Goal: Task Accomplishment & Management: Manage account settings

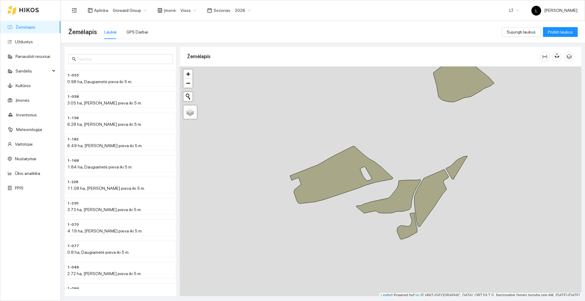
scroll to position [2, 0]
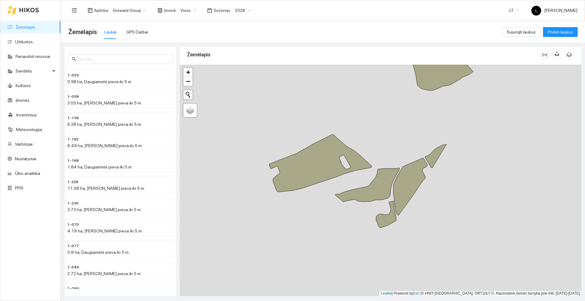
drag, startPoint x: 458, startPoint y: 215, endPoint x: 437, endPoint y: 205, distance: 23.2
click at [437, 205] on div at bounding box center [380, 180] width 401 height 231
click at [434, 155] on icon at bounding box center [436, 155] width 22 height 23
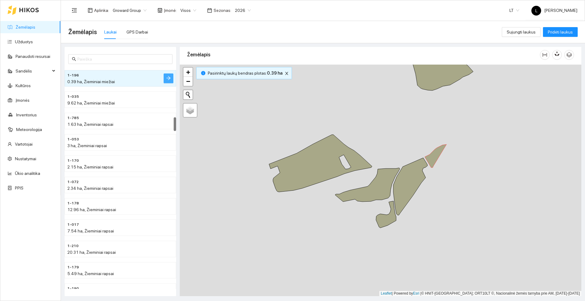
click at [170, 77] on icon "arrow-right" at bounding box center [168, 78] width 4 height 4
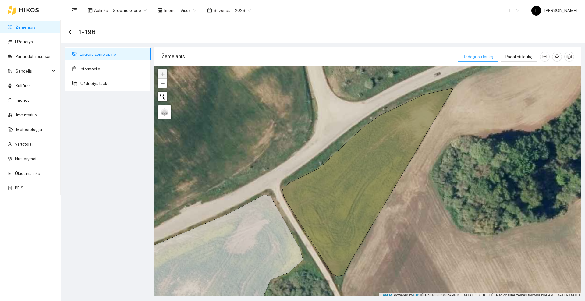
click at [477, 57] on span "Redaguoti lauką" at bounding box center [477, 56] width 31 height 7
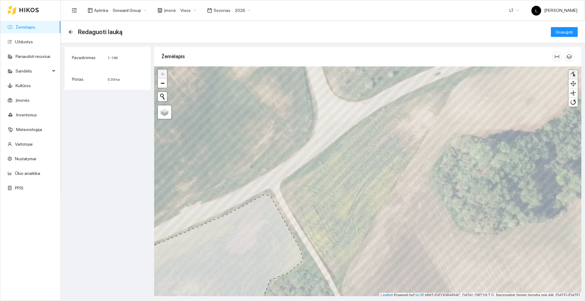
click at [573, 76] on div at bounding box center [573, 75] width 6 height 6
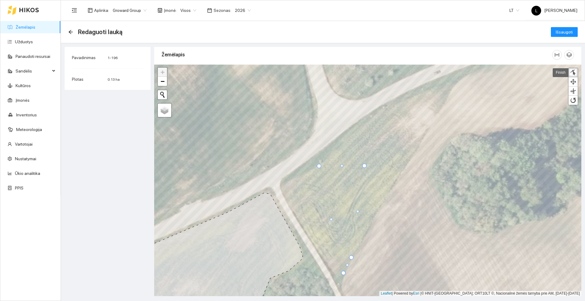
drag, startPoint x: 379, startPoint y: 113, endPoint x: 364, endPoint y: 165, distance: 54.0
click at [364, 165] on div at bounding box center [364, 166] width 4 height 4
drag, startPoint x: 352, startPoint y: 257, endPoint x: 366, endPoint y: 190, distance: 68.8
click at [366, 190] on div at bounding box center [365, 190] width 4 height 4
drag, startPoint x: 320, startPoint y: 165, endPoint x: 347, endPoint y: 178, distance: 29.7
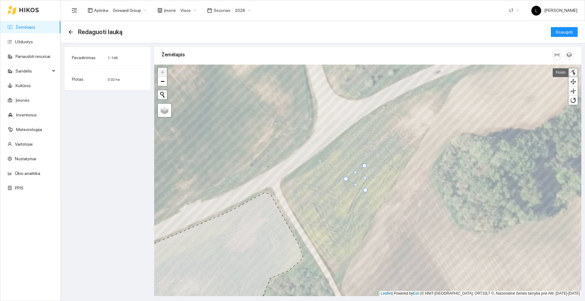
click at [347, 178] on div at bounding box center [346, 179] width 4 height 4
drag, startPoint x: 355, startPoint y: 184, endPoint x: 353, endPoint y: 187, distance: 3.9
click at [353, 187] on div at bounding box center [353, 187] width 3 height 3
drag, startPoint x: 346, startPoint y: 179, endPoint x: 352, endPoint y: 173, distance: 8.2
click at [352, 173] on div at bounding box center [351, 173] width 4 height 4
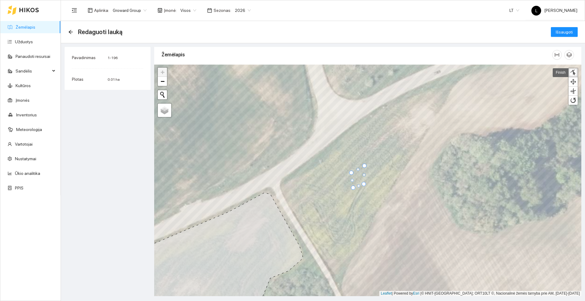
drag, startPoint x: 365, startPoint y: 190, endPoint x: 364, endPoint y: 184, distance: 6.3
click at [364, 184] on div at bounding box center [364, 184] width 4 height 4
drag, startPoint x: 366, startPoint y: 167, endPoint x: 360, endPoint y: 178, distance: 13.2
click at [360, 178] on div at bounding box center [359, 177] width 4 height 4
drag, startPoint x: 352, startPoint y: 188, endPoint x: 355, endPoint y: 185, distance: 5.0
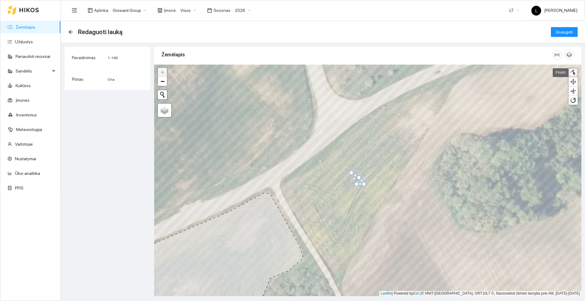
click at [355, 185] on div at bounding box center [356, 184] width 4 height 4
drag, startPoint x: 352, startPoint y: 174, endPoint x: 355, endPoint y: 181, distance: 7.2
click at [154, 65] on div at bounding box center [154, 65] width 0 height 0
drag, startPoint x: 357, startPoint y: 185, endPoint x: 357, endPoint y: 189, distance: 3.7
click at [357, 189] on div at bounding box center [356, 188] width 4 height 4
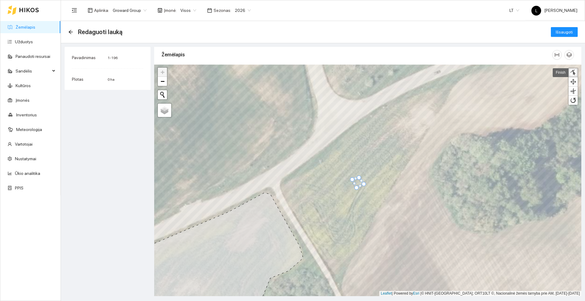
click at [352, 180] on div at bounding box center [352, 179] width 4 height 4
click at [558, 32] on span "Išsaugoti" at bounding box center [564, 32] width 17 height 7
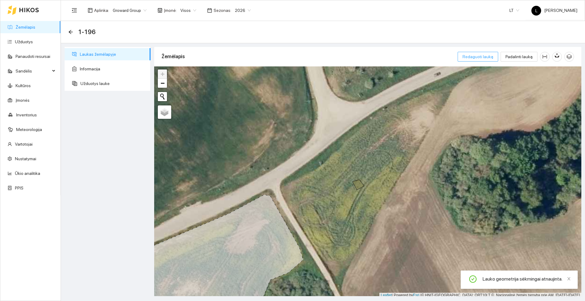
click at [480, 58] on span "Redaguoti lauką" at bounding box center [477, 56] width 31 height 7
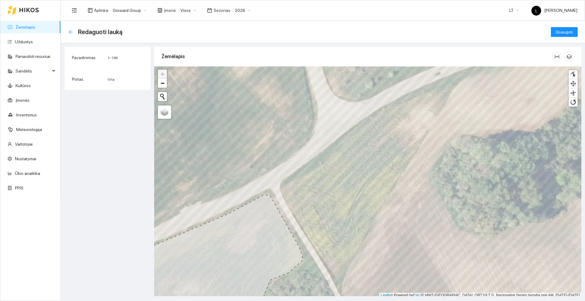
click at [71, 31] on icon "arrow-left" at bounding box center [70, 32] width 5 height 5
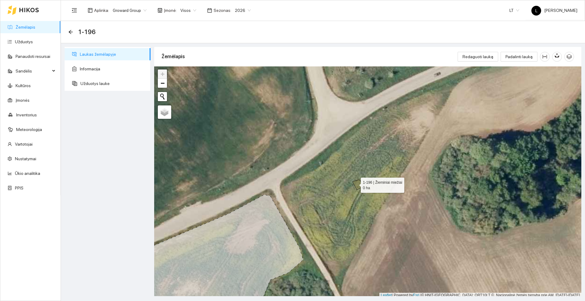
click at [355, 184] on icon at bounding box center [358, 185] width 12 height 10
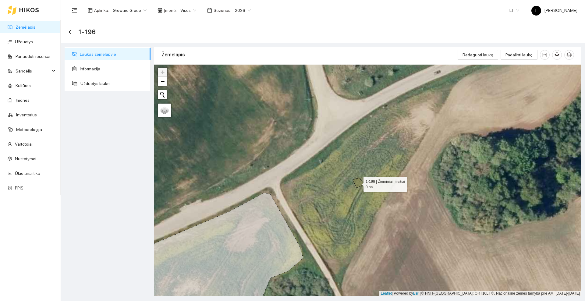
click at [358, 183] on icon at bounding box center [358, 183] width 12 height 10
click at [31, 84] on link "Kultūros" at bounding box center [23, 85] width 15 height 5
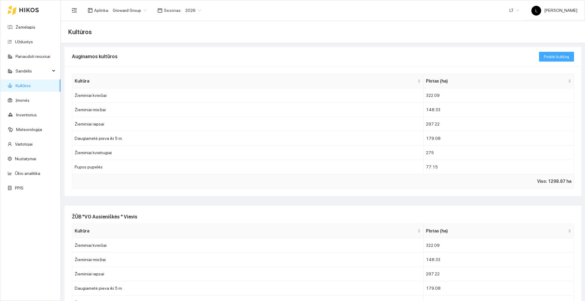
click at [544, 54] on span "Pridėti kultūrą" at bounding box center [556, 56] width 25 height 7
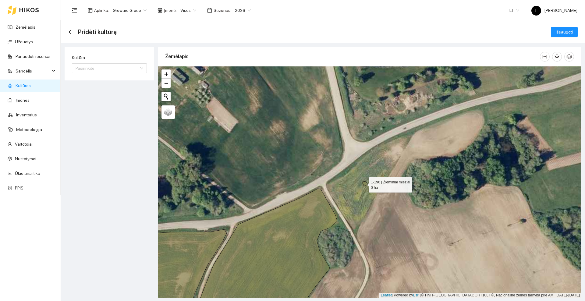
click at [363, 184] on icon at bounding box center [365, 183] width 6 height 5
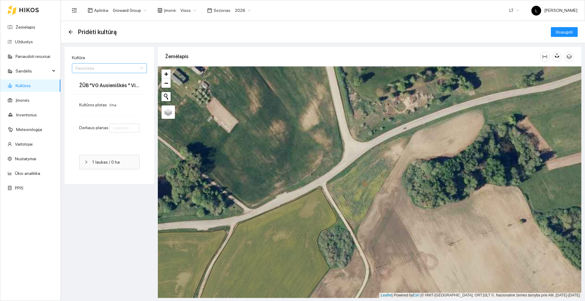
click at [141, 69] on div "Pasirinkite" at bounding box center [109, 68] width 75 height 10
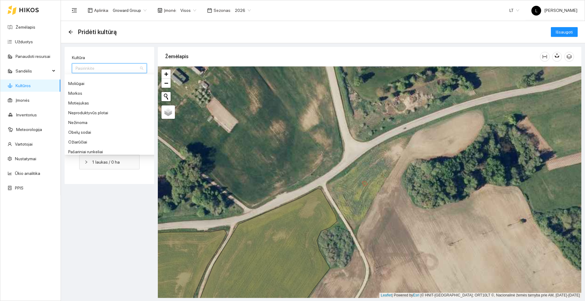
scroll to position [416, 0]
click at [80, 123] on div "Nežinoma" at bounding box center [113, 122] width 91 height 7
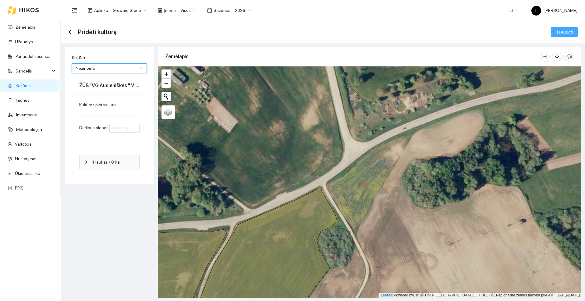
click at [568, 33] on span "Išsaugoti" at bounding box center [564, 32] width 17 height 7
click at [128, 129] on input "number" at bounding box center [124, 128] width 30 height 9
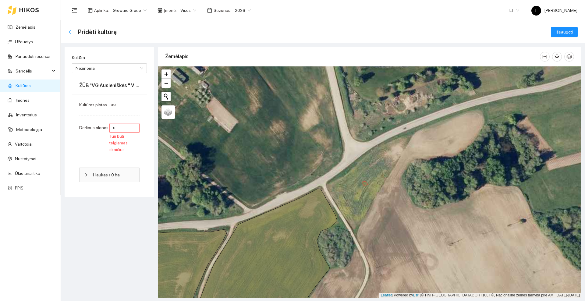
type input "0"
click at [71, 30] on icon "arrow-left" at bounding box center [70, 32] width 5 height 5
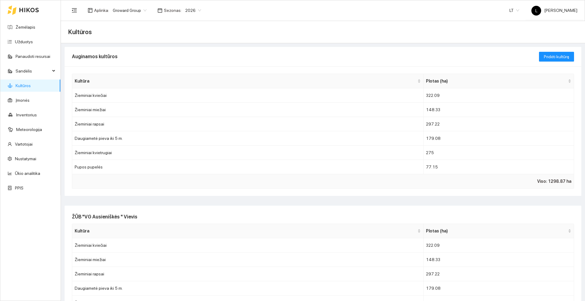
click at [25, 8] on icon at bounding box center [29, 10] width 20 height 5
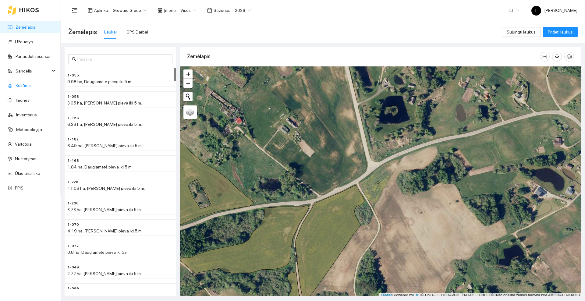
click at [31, 86] on link "Kultūros" at bounding box center [23, 85] width 15 height 5
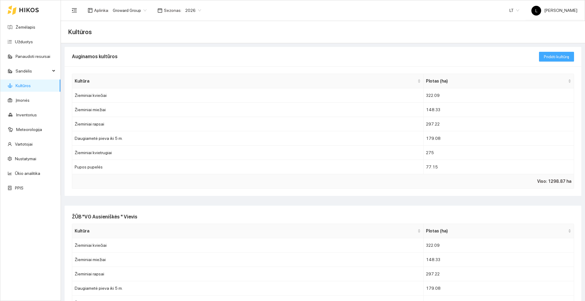
click at [544, 55] on span "Pridėti kultūrą" at bounding box center [556, 56] width 25 height 7
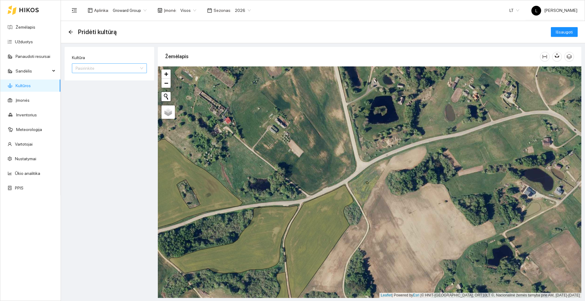
click at [143, 67] on div "Pasirinkite" at bounding box center [109, 68] width 75 height 10
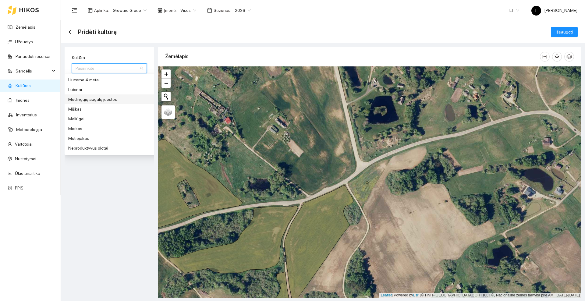
scroll to position [419, 0]
click at [91, 118] on div "Nežinoma" at bounding box center [113, 119] width 91 height 7
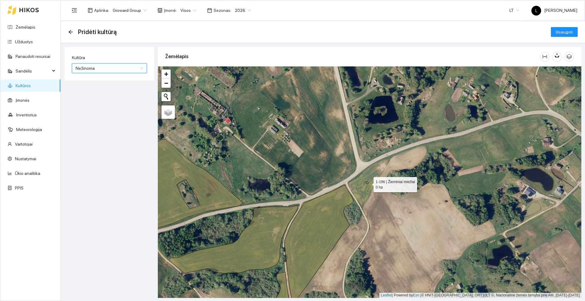
click at [368, 183] on icon at bounding box center [367, 183] width 3 height 2
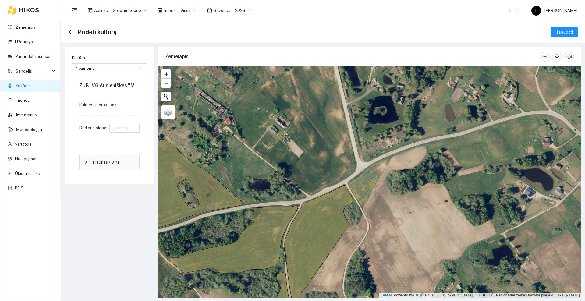
click at [98, 160] on span "1 laukas / 0 ha" at bounding box center [113, 162] width 43 height 7
click at [565, 29] on span "Išsaugoti" at bounding box center [564, 32] width 17 height 7
click at [126, 122] on div "Kultūros plotas 0 ha Derliaus planas Šį lauką būtina užpildyti" at bounding box center [109, 123] width 75 height 59
click at [124, 127] on input "number" at bounding box center [124, 128] width 30 height 9
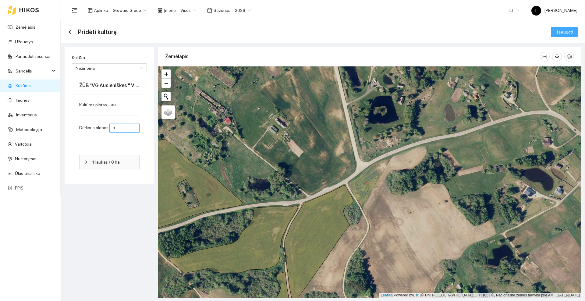
type input "1"
click at [557, 34] on span "Išsaugoti" at bounding box center [564, 32] width 17 height 7
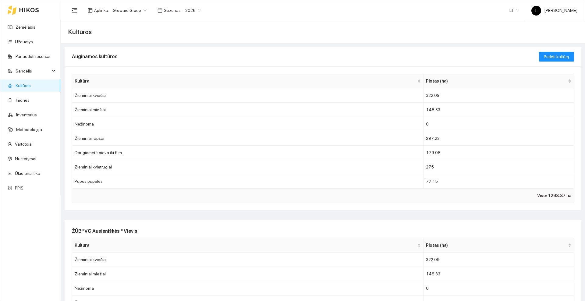
click at [24, 9] on icon at bounding box center [28, 10] width 19 height 4
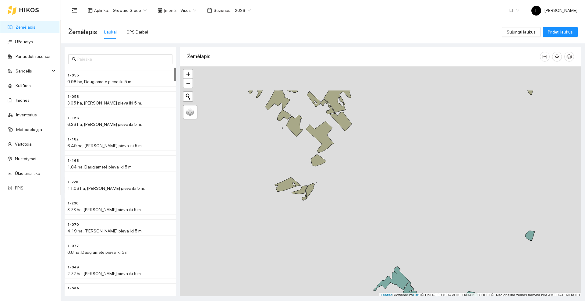
scroll to position [2, 0]
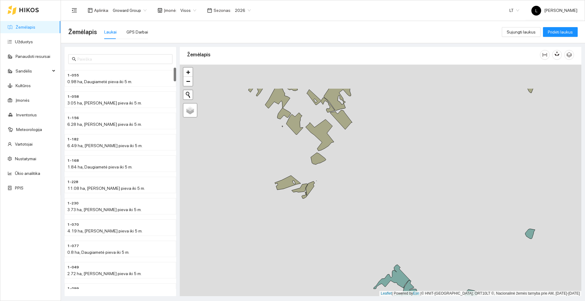
drag, startPoint x: 308, startPoint y: 144, endPoint x: 267, endPoint y: 214, distance: 81.1
click at [267, 214] on div at bounding box center [380, 180] width 401 height 231
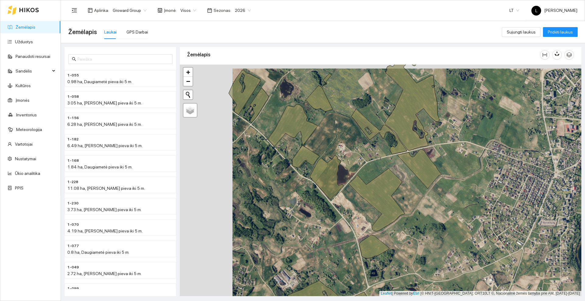
drag, startPoint x: 218, startPoint y: 183, endPoint x: 271, endPoint y: 187, distance: 52.8
click at [271, 187] on div at bounding box center [380, 180] width 401 height 231
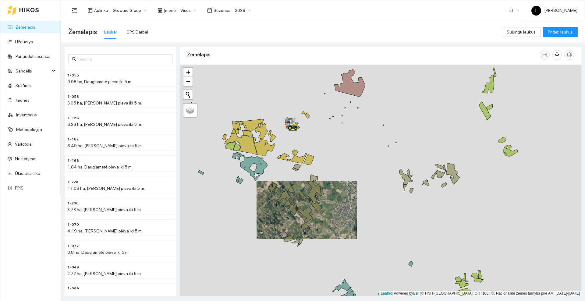
drag, startPoint x: 380, startPoint y: 130, endPoint x: 323, endPoint y: 161, distance: 64.6
click at [340, 190] on div at bounding box center [380, 180] width 401 height 231
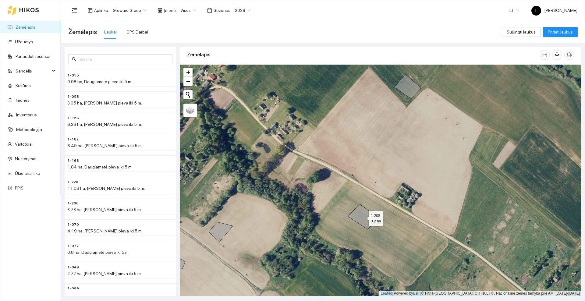
click at [362, 215] on icon at bounding box center [363, 216] width 31 height 25
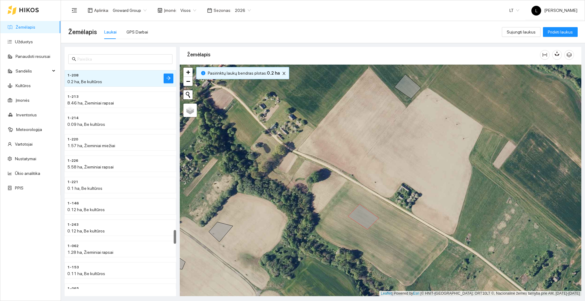
click at [33, 9] on icon at bounding box center [29, 10] width 20 height 5
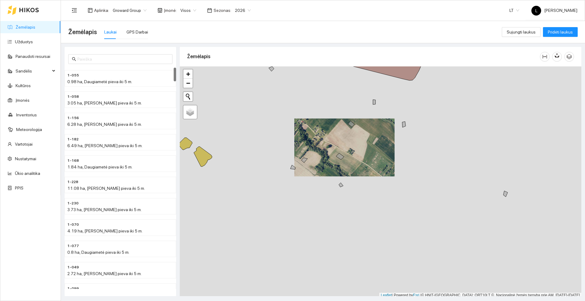
scroll to position [2, 0]
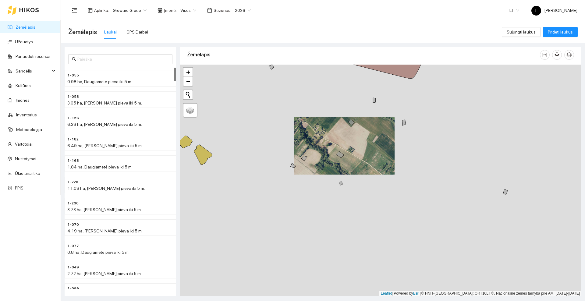
drag, startPoint x: 367, startPoint y: 250, endPoint x: 320, endPoint y: 123, distance: 136.2
click at [320, 123] on div at bounding box center [380, 180] width 401 height 231
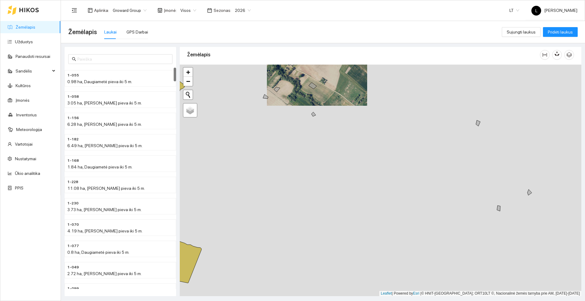
drag, startPoint x: 369, startPoint y: 217, endPoint x: 380, endPoint y: 137, distance: 81.3
click at [380, 137] on div at bounding box center [380, 180] width 401 height 231
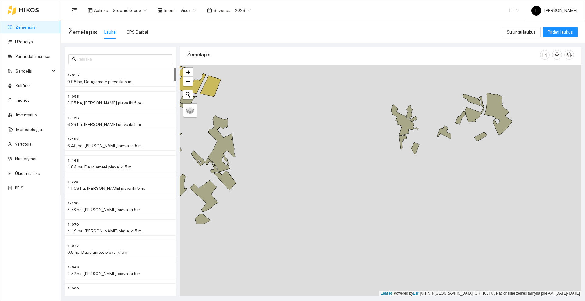
drag, startPoint x: 358, startPoint y: 224, endPoint x: 299, endPoint y: 131, distance: 109.8
click at [299, 131] on div at bounding box center [380, 180] width 401 height 231
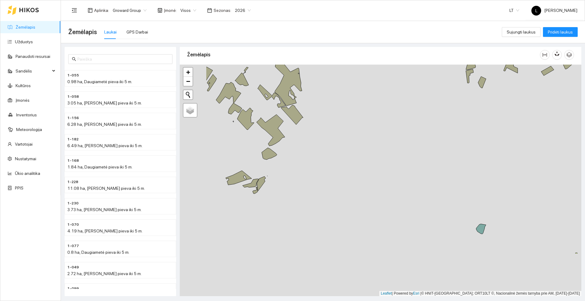
drag, startPoint x: 292, startPoint y: 182, endPoint x: 357, endPoint y: 120, distance: 89.8
click at [357, 120] on div at bounding box center [380, 180] width 401 height 231
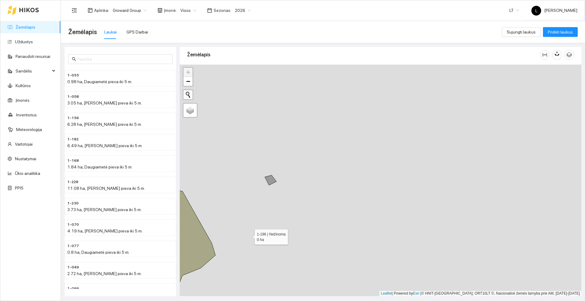
click at [272, 180] on icon at bounding box center [271, 180] width 12 height 10
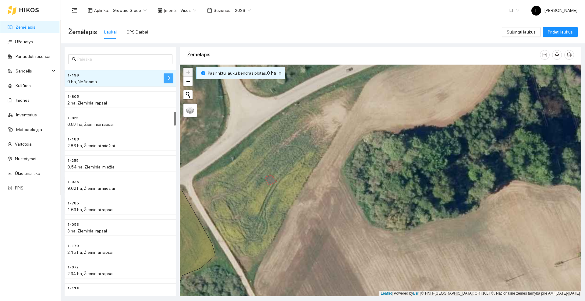
click at [169, 76] on icon "arrow-right" at bounding box center [168, 78] width 5 height 5
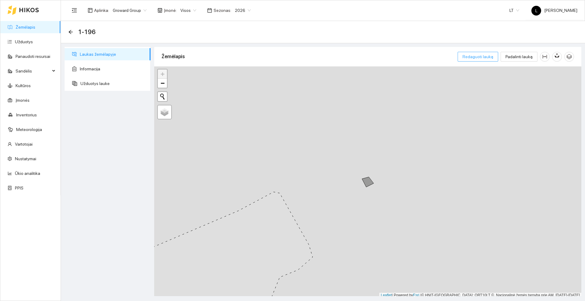
click at [480, 58] on span "Redaguoti lauką" at bounding box center [477, 56] width 31 height 7
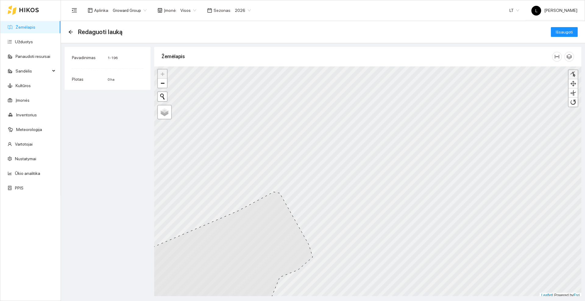
click at [574, 75] on div at bounding box center [573, 75] width 6 height 6
drag, startPoint x: 307, startPoint y: 172, endPoint x: 310, endPoint y: 163, distance: 9.9
click at [310, 163] on div at bounding box center [309, 163] width 4 height 4
drag, startPoint x: 310, startPoint y: 180, endPoint x: 316, endPoint y: 178, distance: 6.2
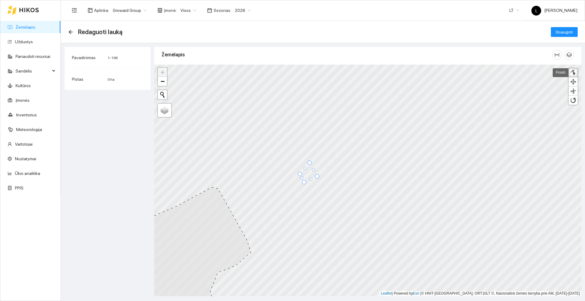
click at [316, 178] on div at bounding box center [317, 176] width 4 height 4
drag, startPoint x: 300, startPoint y: 175, endPoint x: 297, endPoint y: 170, distance: 5.2
click at [297, 170] on div at bounding box center [297, 170] width 4 height 4
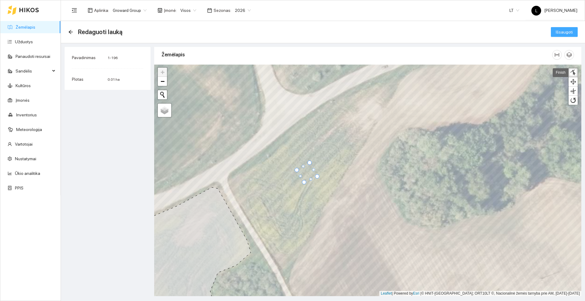
click at [563, 32] on span "Išsaugoti" at bounding box center [564, 32] width 17 height 7
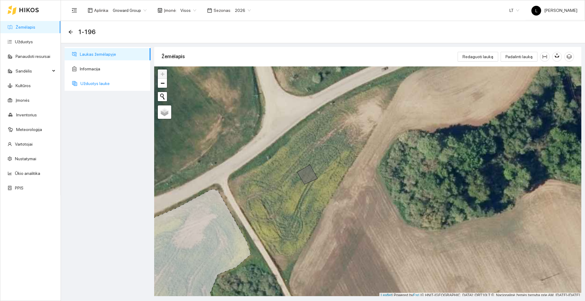
click at [87, 84] on span "Užduotys lauke" at bounding box center [112, 83] width 65 height 12
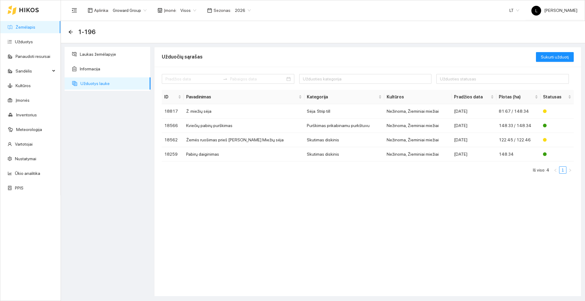
click at [34, 9] on icon at bounding box center [28, 10] width 19 height 4
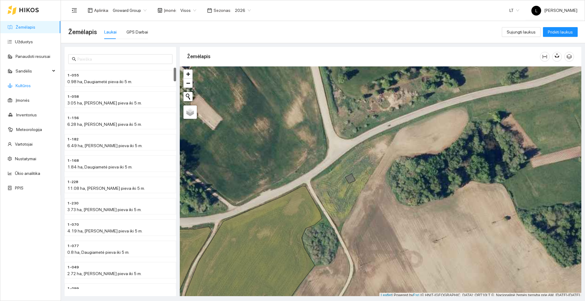
click at [28, 86] on link "Kultūros" at bounding box center [23, 85] width 15 height 5
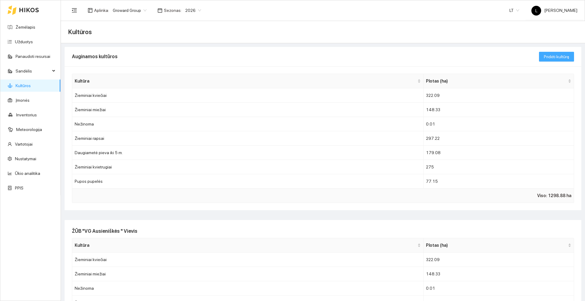
click at [557, 56] on span "Pridėti kultūrą" at bounding box center [556, 56] width 25 height 7
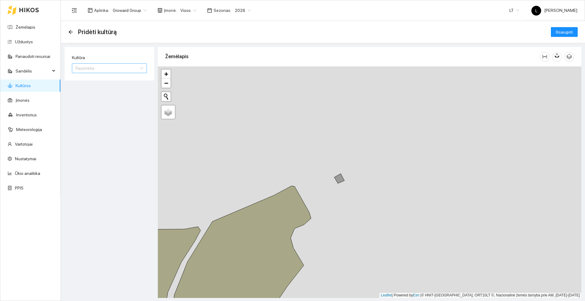
click at [142, 68] on div "Pasirinkite" at bounding box center [109, 68] width 75 height 10
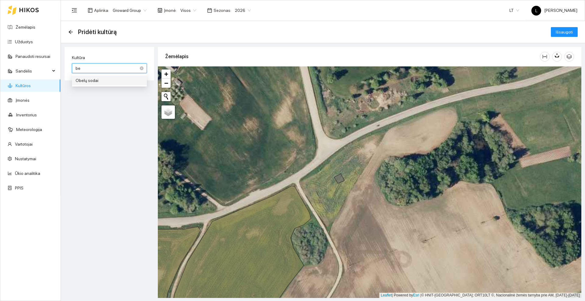
type input "b"
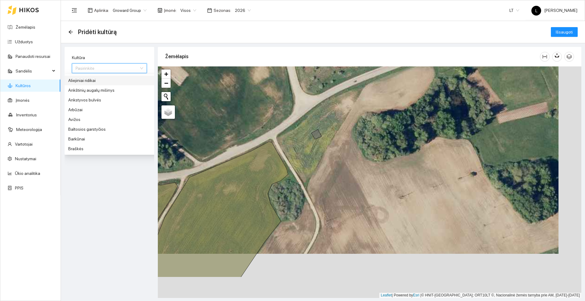
drag, startPoint x: 304, startPoint y: 183, endPoint x: 243, endPoint y: 105, distance: 99.0
click at [243, 105] on div at bounding box center [369, 181] width 423 height 231
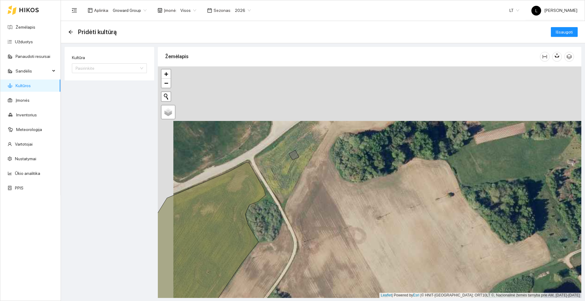
click at [278, 159] on div at bounding box center [369, 181] width 423 height 231
click at [570, 56] on icon "button" at bounding box center [568, 56] width 5 height 5
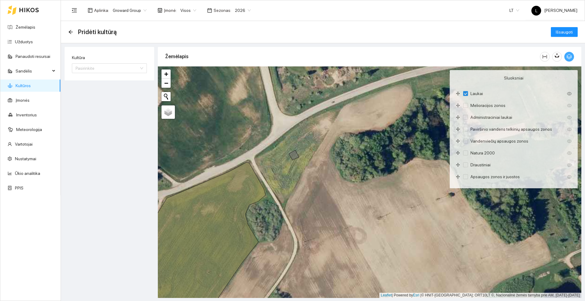
click at [570, 56] on icon "button" at bounding box center [568, 56] width 5 height 5
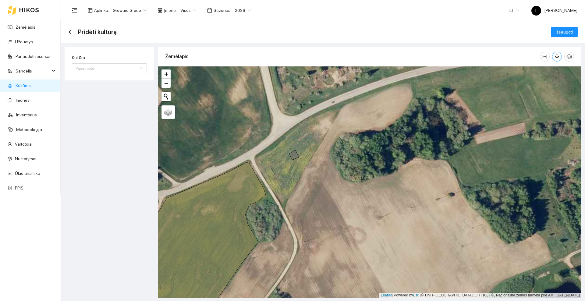
click at [555, 56] on icon "button" at bounding box center [555, 56] width 2 height 2
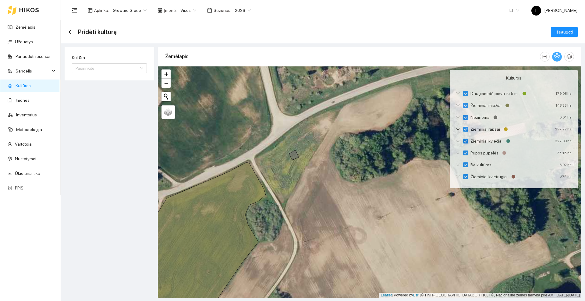
click at [556, 56] on icon "button" at bounding box center [556, 55] width 5 height 5
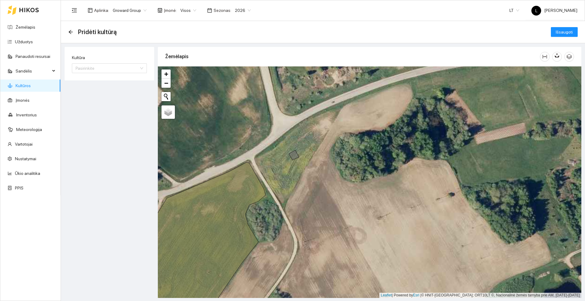
drag, startPoint x: 395, startPoint y: 98, endPoint x: 369, endPoint y: 107, distance: 27.1
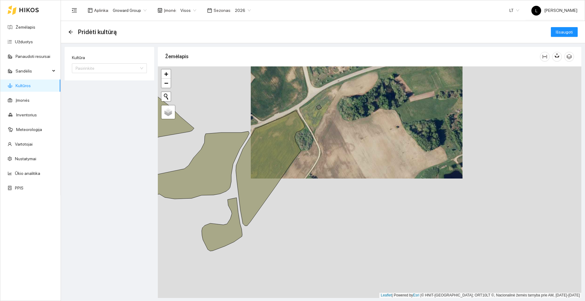
drag, startPoint x: 279, startPoint y: 182, endPoint x: 311, endPoint y: 137, distance: 55.0
click at [311, 137] on div at bounding box center [369, 181] width 423 height 231
click at [31, 5] on div at bounding box center [23, 9] width 31 height 19
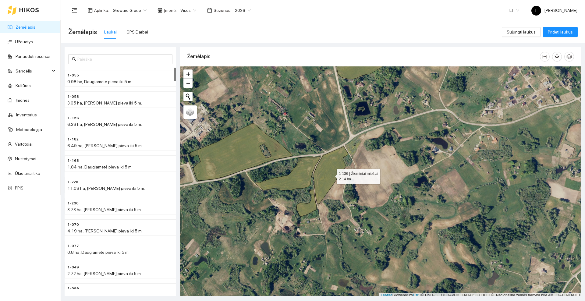
click at [331, 175] on icon at bounding box center [331, 175] width 34 height 57
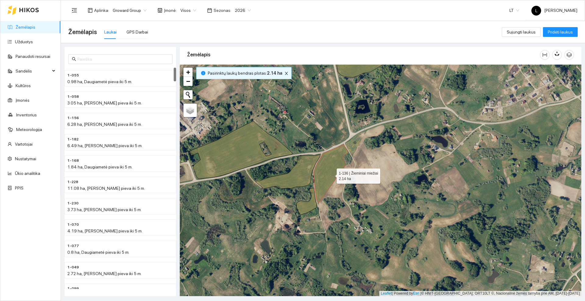
scroll to position [1999, 0]
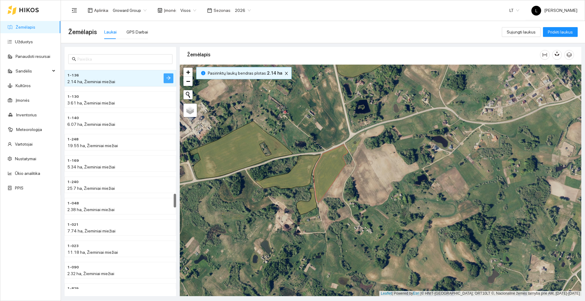
click at [168, 74] on button "button" at bounding box center [169, 78] width 10 height 10
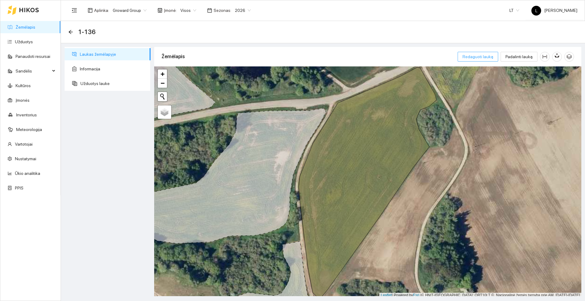
click at [477, 59] on span "Redaguoti lauką" at bounding box center [477, 56] width 31 height 7
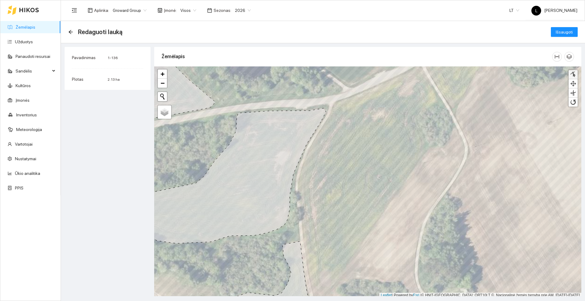
click at [575, 74] on div at bounding box center [573, 75] width 6 height 6
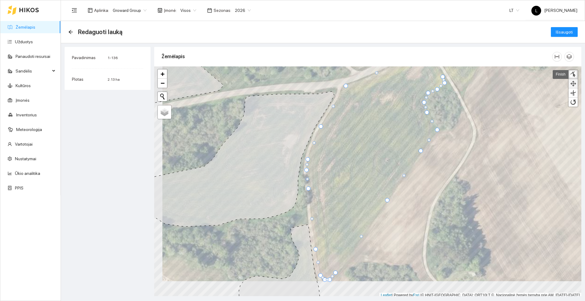
scroll to position [2, 0]
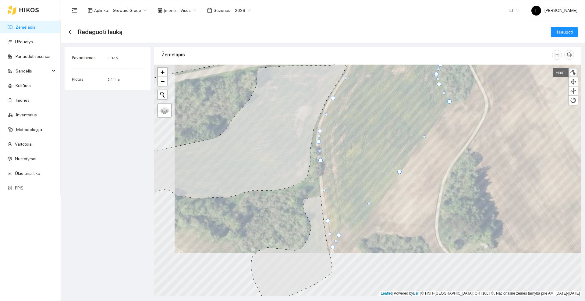
drag, startPoint x: 338, startPoint y: 252, endPoint x: 341, endPoint y: 236, distance: 15.8
click at [341, 236] on div at bounding box center [339, 235] width 4 height 4
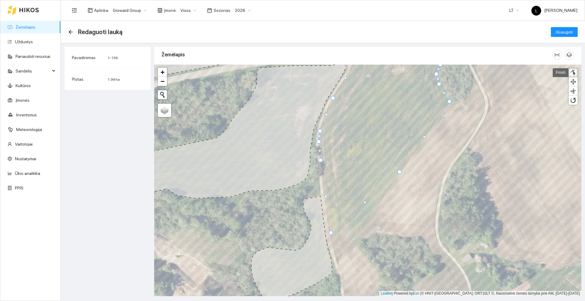
drag, startPoint x: 329, startPoint y: 222, endPoint x: 332, endPoint y: 233, distance: 12.0
click at [332, 233] on div at bounding box center [331, 233] width 4 height 4
drag, startPoint x: 399, startPoint y: 172, endPoint x: 398, endPoint y: 133, distance: 39.6
click at [398, 133] on div at bounding box center [398, 132] width 4 height 4
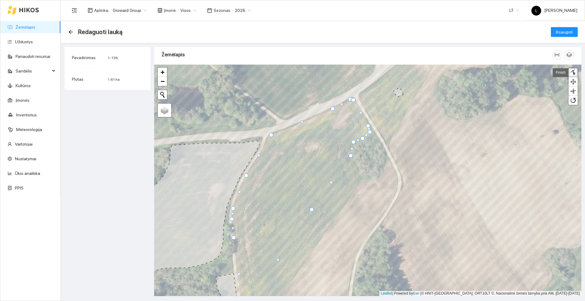
drag, startPoint x: 351, startPoint y: 161, endPoint x: 349, endPoint y: 156, distance: 6.0
click at [349, 156] on div at bounding box center [350, 156] width 4 height 4
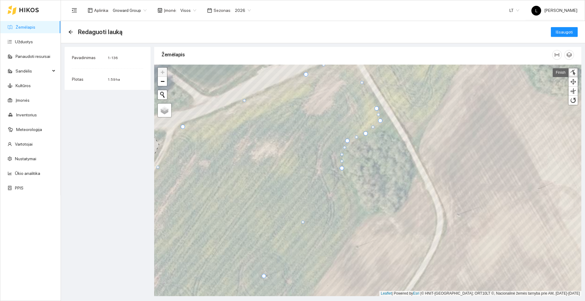
click at [341, 153] on div at bounding box center [341, 154] width 3 height 3
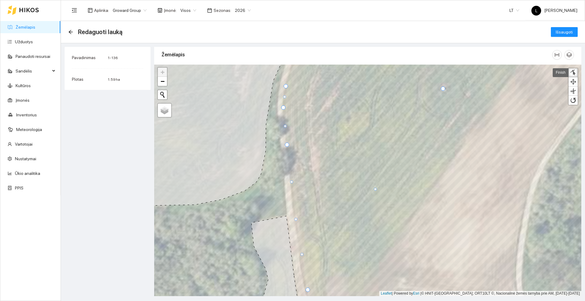
click at [295, 219] on div at bounding box center [295, 219] width 3 height 3
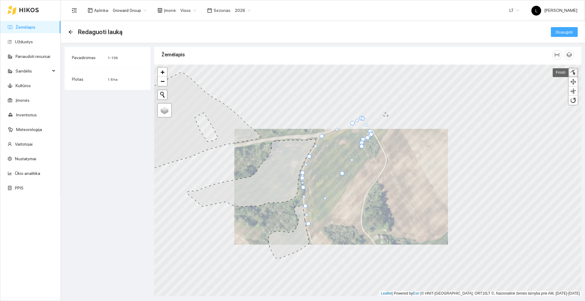
click at [563, 33] on span "Išsaugoti" at bounding box center [564, 32] width 17 height 7
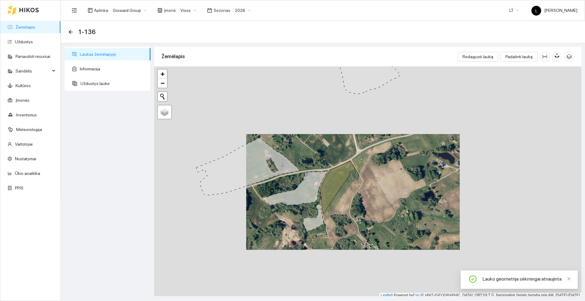
click at [35, 9] on icon at bounding box center [29, 10] width 20 height 5
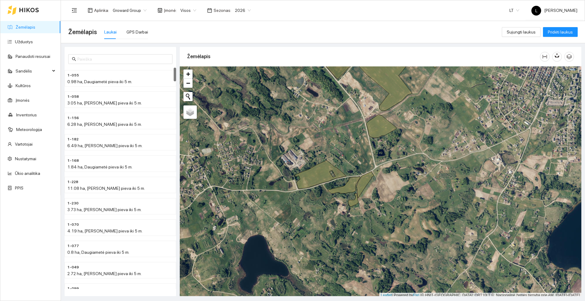
scroll to position [2, 0]
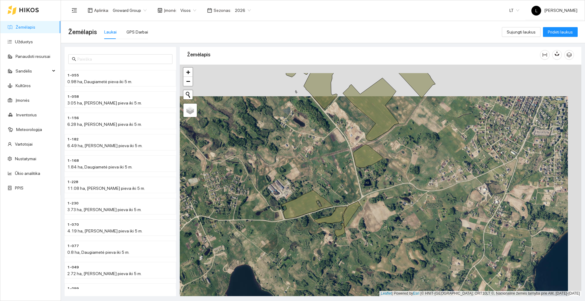
drag, startPoint x: 416, startPoint y: 111, endPoint x: 403, endPoint y: 143, distance: 34.4
click at [403, 143] on div at bounding box center [380, 180] width 401 height 231
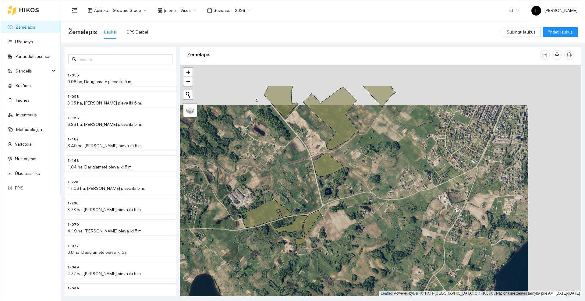
drag, startPoint x: 297, startPoint y: 135, endPoint x: 295, endPoint y: 170, distance: 35.7
click at [295, 170] on div at bounding box center [380, 180] width 401 height 231
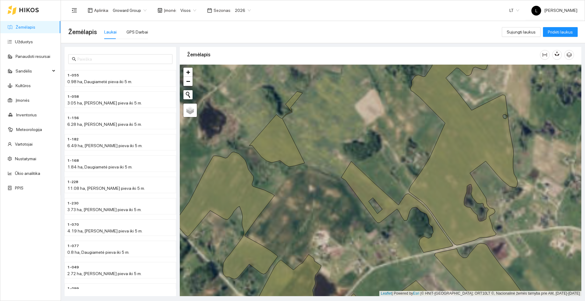
drag, startPoint x: 285, startPoint y: 112, endPoint x: 321, endPoint y: 85, distance: 45.7
click at [321, 85] on div at bounding box center [380, 180] width 401 height 231
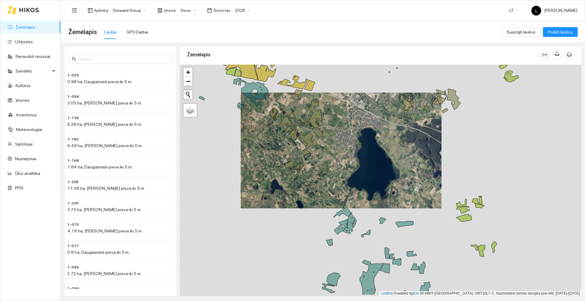
drag, startPoint x: 335, startPoint y: 187, endPoint x: 332, endPoint y: 119, distance: 67.7
click at [332, 119] on div at bounding box center [380, 180] width 401 height 231
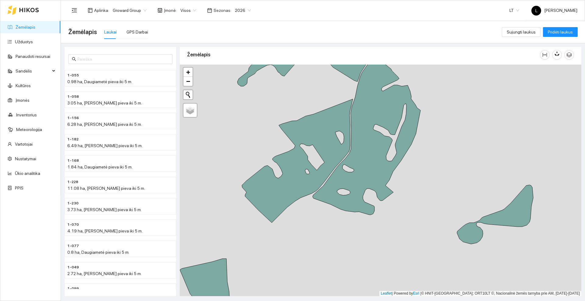
click at [366, 221] on div at bounding box center [380, 180] width 401 height 231
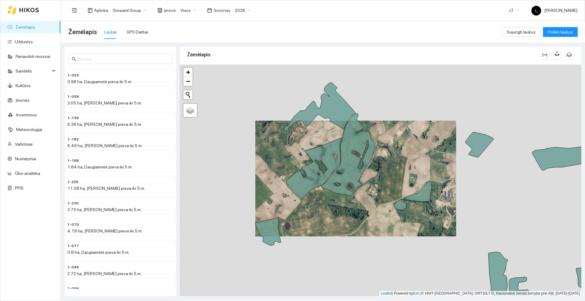
drag, startPoint x: 313, startPoint y: 131, endPoint x: 314, endPoint y: 215, distance: 84.1
click at [314, 215] on div at bounding box center [380, 180] width 401 height 231
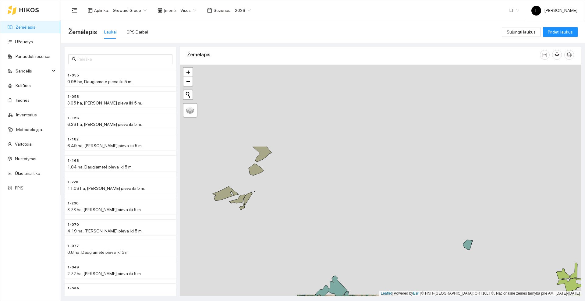
drag, startPoint x: 307, startPoint y: 127, endPoint x: 321, endPoint y: 227, distance: 101.2
click at [321, 227] on div at bounding box center [380, 180] width 401 height 231
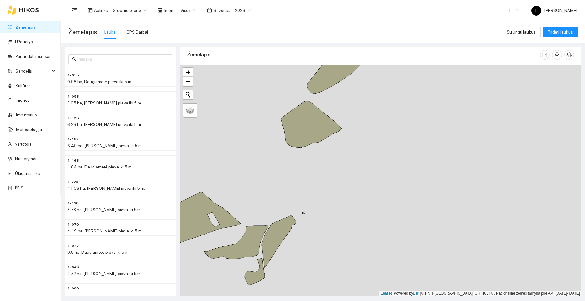
click at [309, 167] on div at bounding box center [380, 180] width 401 height 231
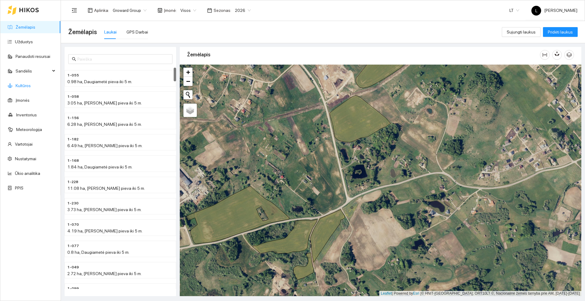
click at [29, 87] on link "Kultūros" at bounding box center [23, 85] width 15 height 5
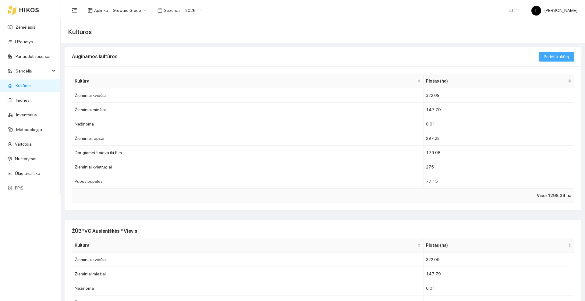
click at [544, 55] on span "Pridėti kultūrą" at bounding box center [556, 56] width 25 height 7
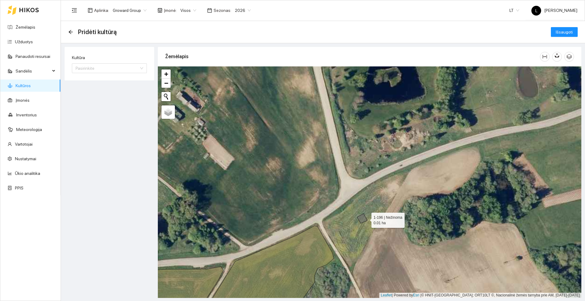
click at [366, 219] on icon at bounding box center [362, 219] width 10 height 10
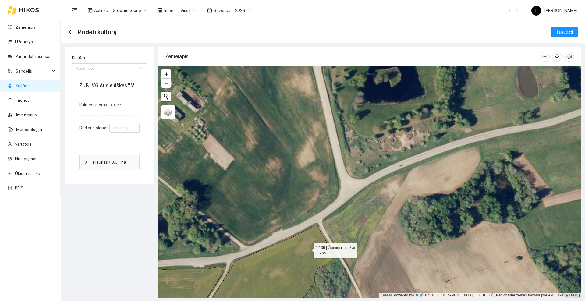
click at [308, 249] on icon at bounding box center [268, 274] width 131 height 96
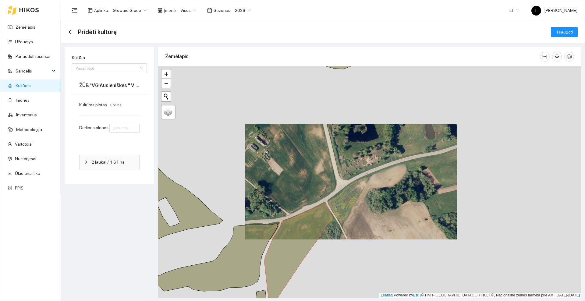
drag, startPoint x: 336, startPoint y: 249, endPoint x: 352, endPoint y: 170, distance: 81.1
click at [352, 171] on div at bounding box center [369, 181] width 423 height 231
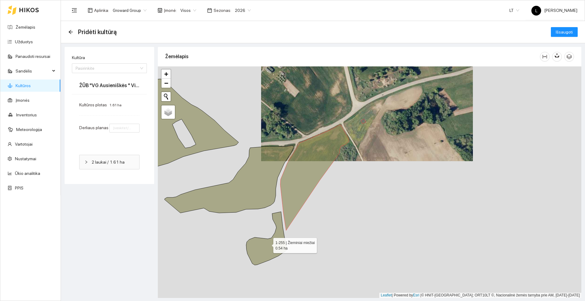
click at [266, 248] on icon at bounding box center [266, 238] width 41 height 53
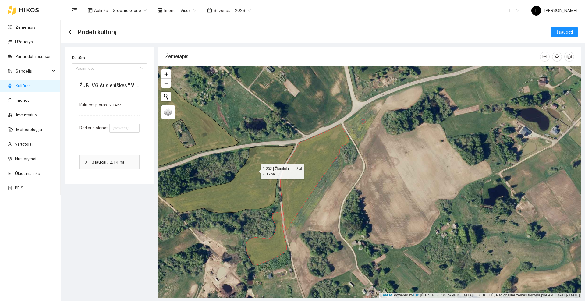
click at [255, 170] on icon at bounding box center [228, 179] width 129 height 68
click at [115, 68] on input "Kultūra" at bounding box center [107, 68] width 63 height 9
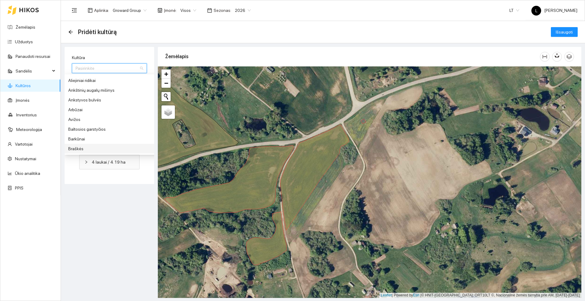
click at [121, 187] on div "Kultūra Pasirinkite 44 72 28 Aliejiniai ridikai Ankštinių augalų mišinys Anksty…" at bounding box center [110, 172] width 90 height 250
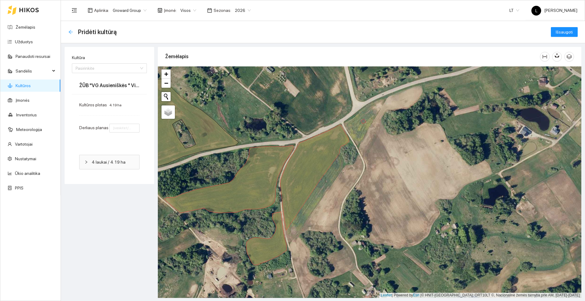
click at [69, 31] on icon "arrow-left" at bounding box center [71, 32] width 4 height 4
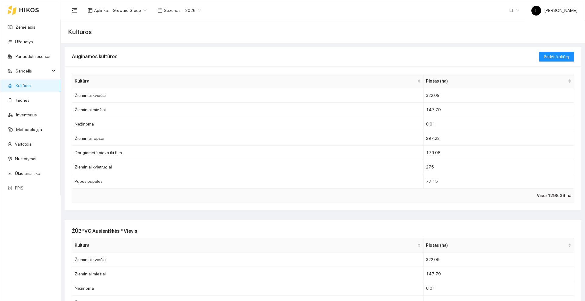
click at [27, 8] on icon at bounding box center [28, 10] width 19 height 4
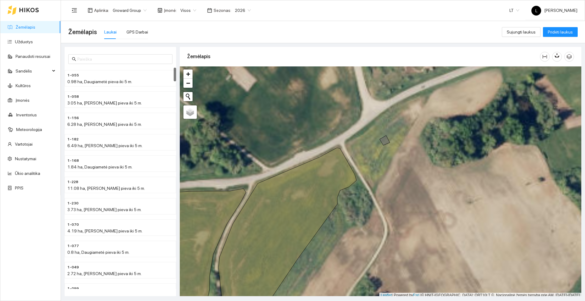
scroll to position [2, 0]
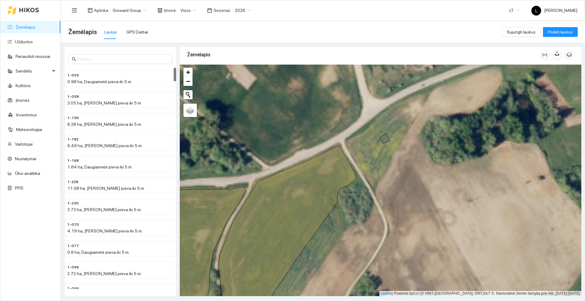
click at [385, 143] on div at bounding box center [380, 180] width 401 height 231
click at [385, 140] on icon at bounding box center [385, 139] width 10 height 10
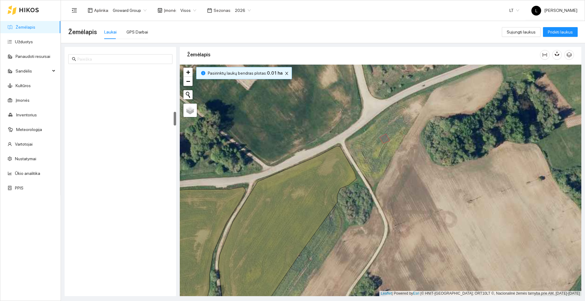
scroll to position [702, 0]
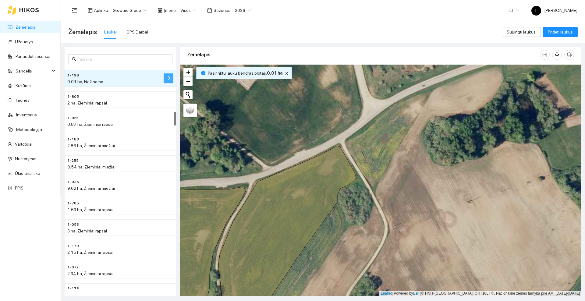
click at [166, 75] on button "button" at bounding box center [169, 78] width 10 height 10
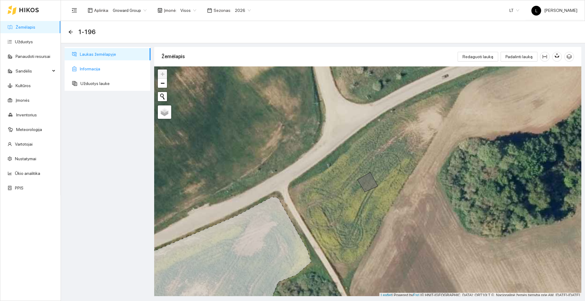
click at [94, 69] on span "Informacija" at bounding box center [113, 69] width 66 height 12
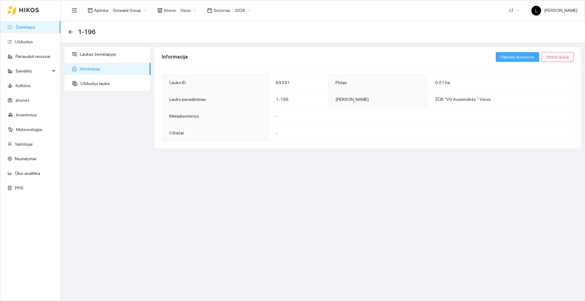
click at [522, 55] on span "Pakeisti duomenis" at bounding box center [517, 57] width 34 height 7
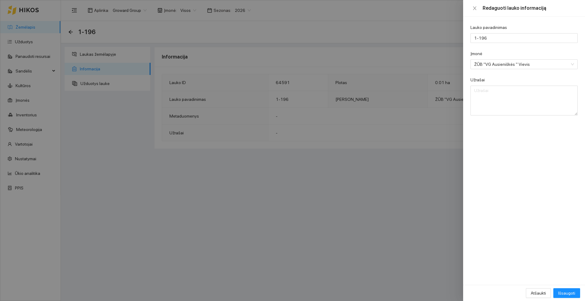
click at [369, 245] on div at bounding box center [292, 150] width 585 height 301
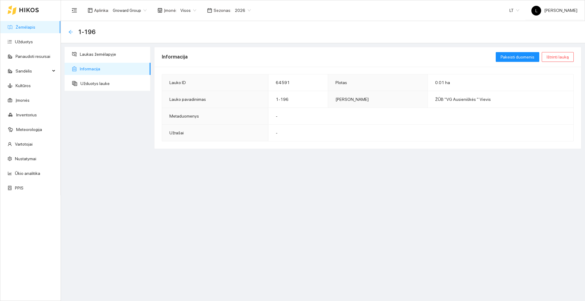
click at [72, 32] on icon "arrow-left" at bounding box center [70, 32] width 5 height 5
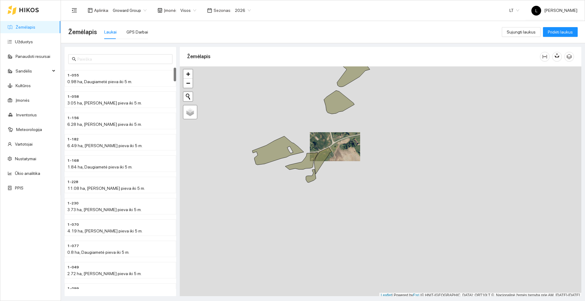
scroll to position [2, 0]
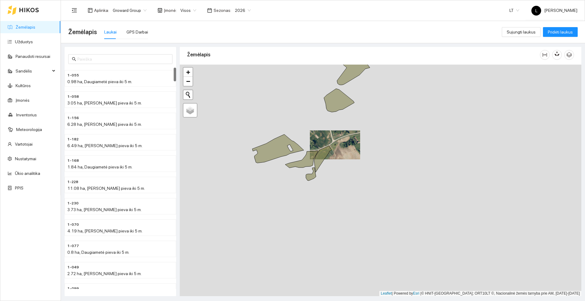
drag, startPoint x: 322, startPoint y: 130, endPoint x: 317, endPoint y: 193, distance: 63.5
click at [317, 193] on div at bounding box center [380, 180] width 401 height 231
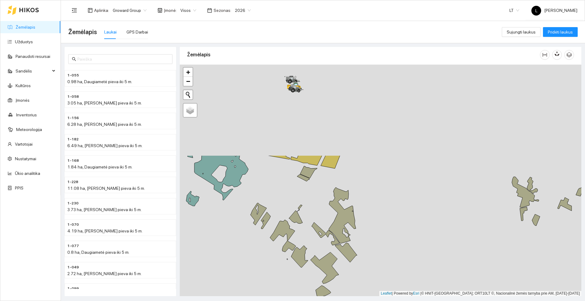
drag, startPoint x: 302, startPoint y: 111, endPoint x: 301, endPoint y: 225, distance: 114.2
click at [301, 225] on div at bounding box center [380, 180] width 401 height 231
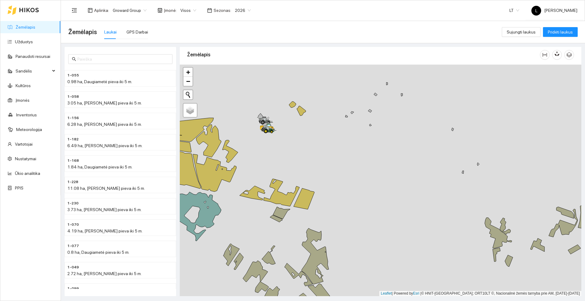
drag, startPoint x: 333, startPoint y: 104, endPoint x: 299, endPoint y: 148, distance: 55.6
click at [287, 161] on div at bounding box center [380, 180] width 401 height 231
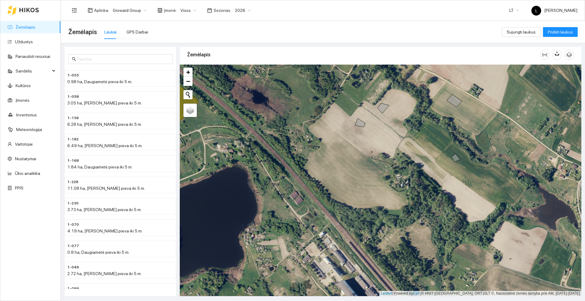
drag, startPoint x: 405, startPoint y: 175, endPoint x: 324, endPoint y: 214, distance: 89.7
click at [324, 214] on div at bounding box center [380, 180] width 401 height 231
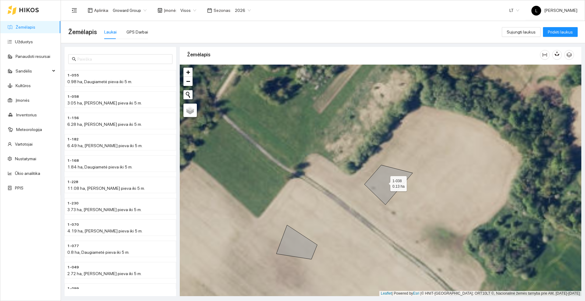
click at [385, 182] on icon at bounding box center [388, 185] width 48 height 40
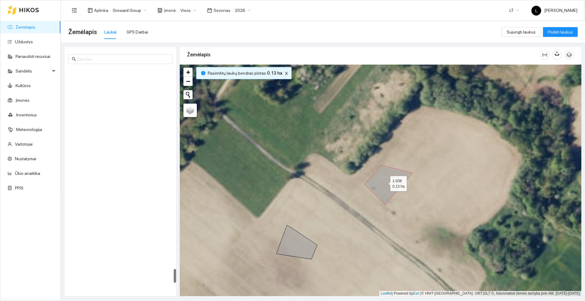
scroll to position [3190, 0]
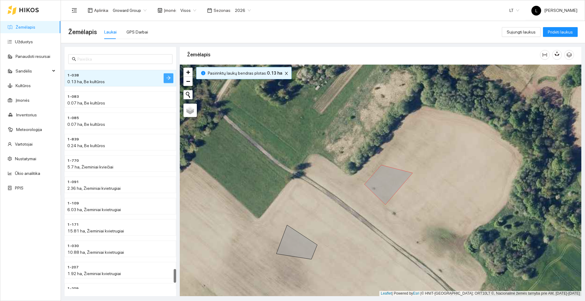
click at [166, 78] on button "button" at bounding box center [169, 78] width 10 height 10
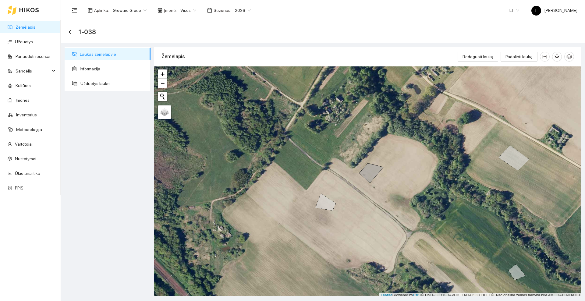
scroll to position [2, 0]
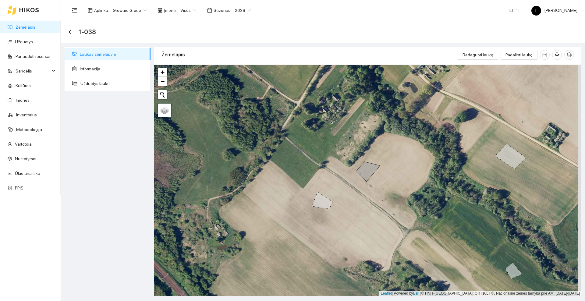
drag, startPoint x: 413, startPoint y: 147, endPoint x: 406, endPoint y: 148, distance: 6.5
click at [406, 148] on div at bounding box center [367, 180] width 427 height 231
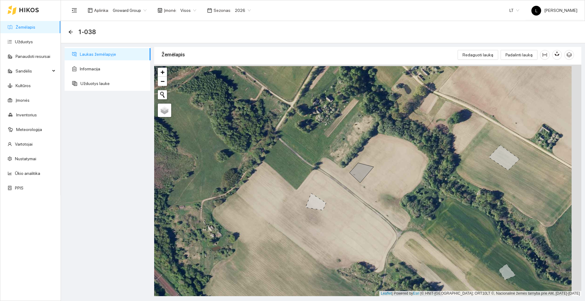
click at [21, 6] on div at bounding box center [23, 9] width 31 height 19
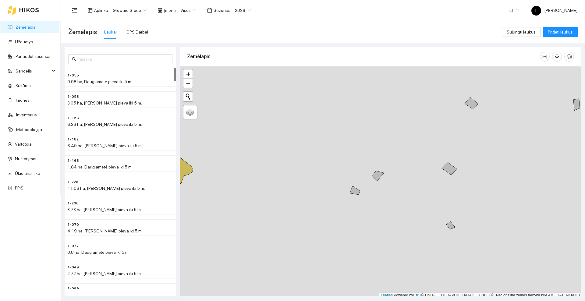
scroll to position [2, 0]
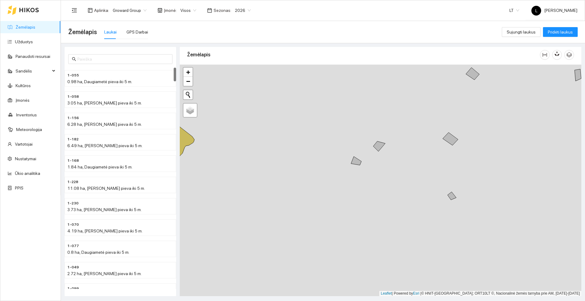
drag, startPoint x: 370, startPoint y: 139, endPoint x: 372, endPoint y: 83, distance: 56.7
click at [372, 84] on div at bounding box center [380, 180] width 401 height 231
drag, startPoint x: 358, startPoint y: 216, endPoint x: 342, endPoint y: 140, distance: 77.7
click at [344, 143] on div at bounding box center [380, 180] width 401 height 231
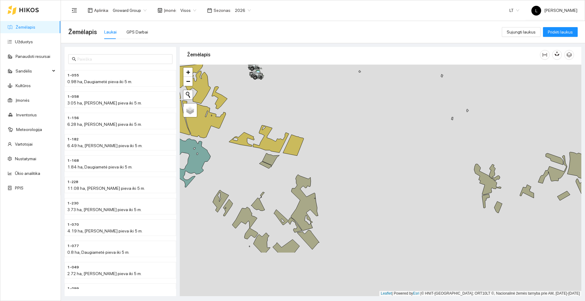
drag, startPoint x: 334, startPoint y: 230, endPoint x: 313, endPoint y: 132, distance: 100.1
click at [313, 132] on div at bounding box center [380, 180] width 401 height 231
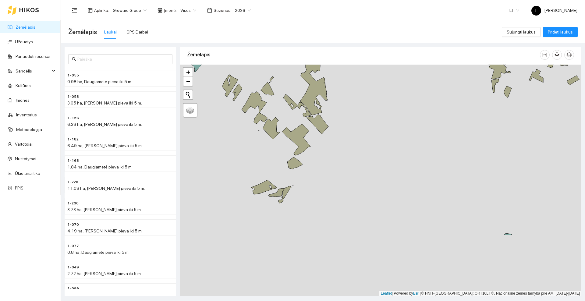
drag, startPoint x: 341, startPoint y: 208, endPoint x: 370, endPoint y: 124, distance: 88.8
click at [370, 124] on div at bounding box center [380, 180] width 401 height 231
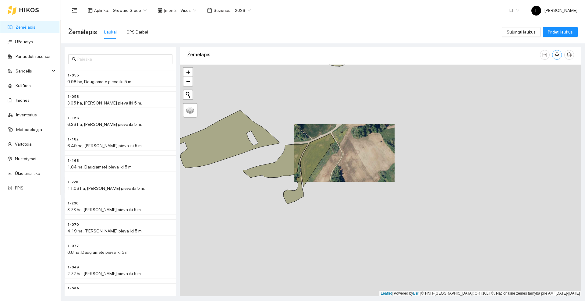
click at [559, 52] on icon "button" at bounding box center [556, 53] width 5 height 5
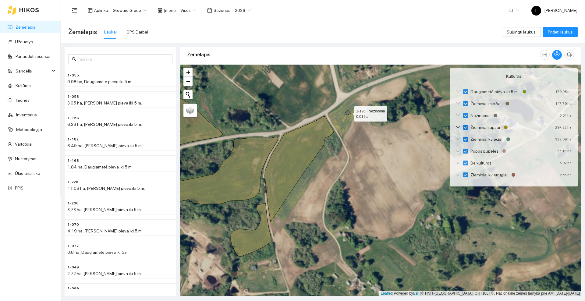
click at [348, 112] on icon at bounding box center [347, 112] width 5 height 5
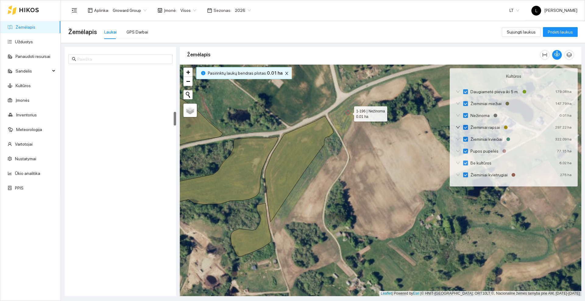
scroll to position [702, 0]
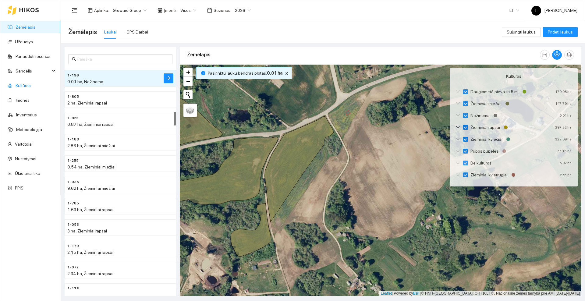
click at [27, 83] on link "Kultūros" at bounding box center [23, 85] width 15 height 5
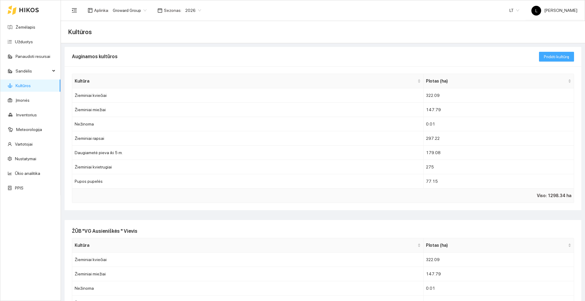
click at [550, 56] on span "Pridėti kultūrą" at bounding box center [556, 56] width 25 height 7
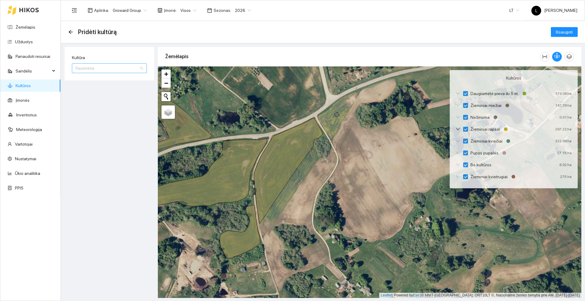
click at [116, 69] on input "Kultūra" at bounding box center [107, 68] width 63 height 9
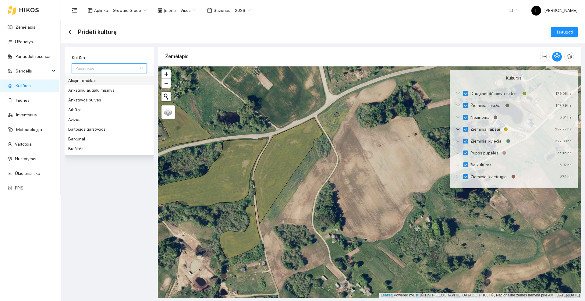
click at [100, 69] on input "Kultūra" at bounding box center [107, 68] width 63 height 9
click at [338, 116] on icon at bounding box center [336, 114] width 5 height 5
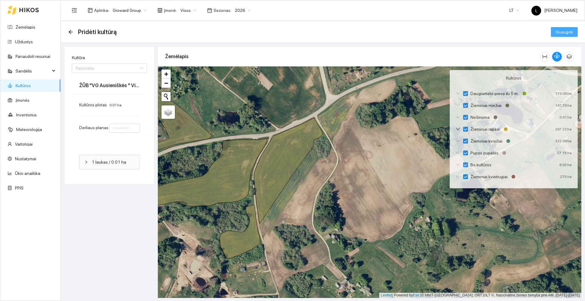
click at [570, 33] on span "Išsaugoti" at bounding box center [564, 32] width 17 height 7
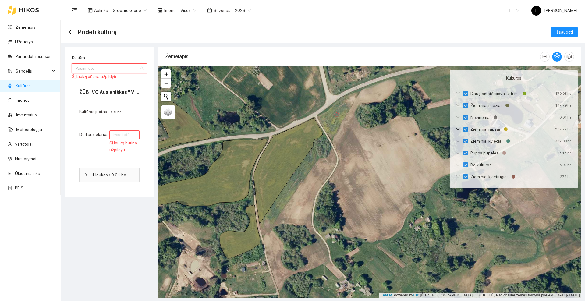
click at [105, 68] on input "Kultūra" at bounding box center [107, 68] width 63 height 9
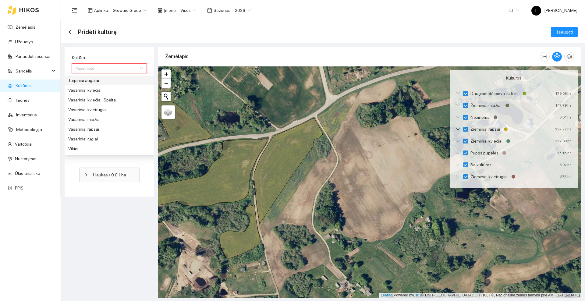
scroll to position [609, 0]
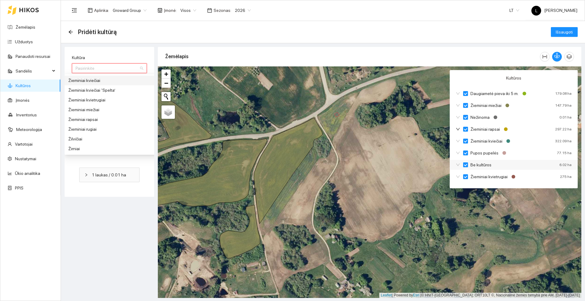
click at [479, 165] on span "Be kultūros" at bounding box center [481, 164] width 26 height 7
click at [468, 165] on input "Be kultūros" at bounding box center [465, 164] width 5 height 5
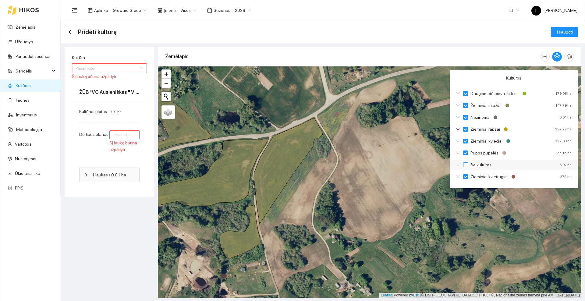
checkbox input "true"
click at [479, 165] on span "Be kultūros" at bounding box center [481, 164] width 26 height 7
click at [468, 165] on input "Be kultūros" at bounding box center [465, 164] width 5 height 5
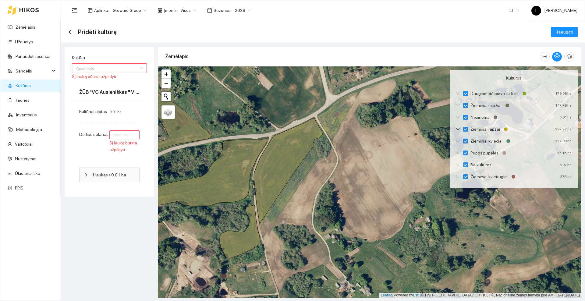
click at [26, 8] on icon at bounding box center [29, 10] width 20 height 5
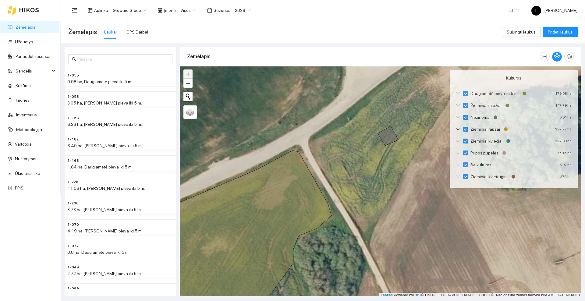
scroll to position [2, 0]
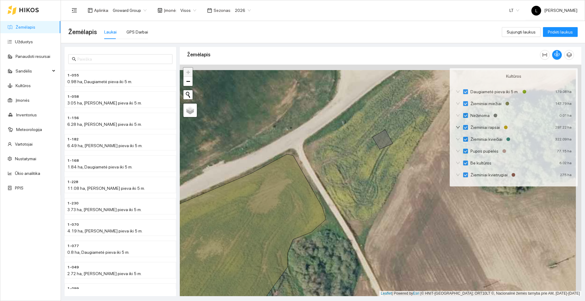
drag, startPoint x: 349, startPoint y: 166, endPoint x: 327, endPoint y: 173, distance: 23.8
click at [327, 173] on div at bounding box center [380, 180] width 401 height 231
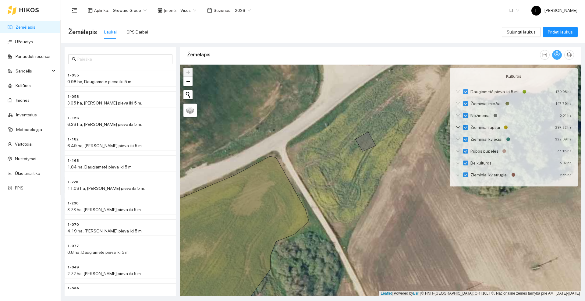
click at [560, 55] on button "button" at bounding box center [557, 55] width 10 height 10
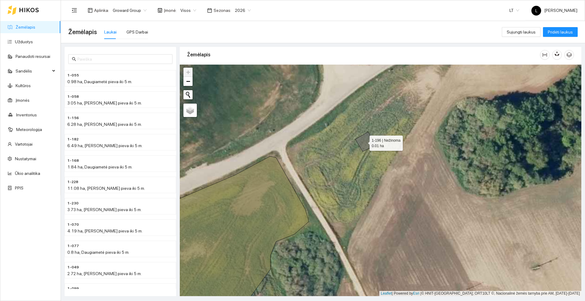
click at [364, 142] on icon at bounding box center [365, 141] width 20 height 19
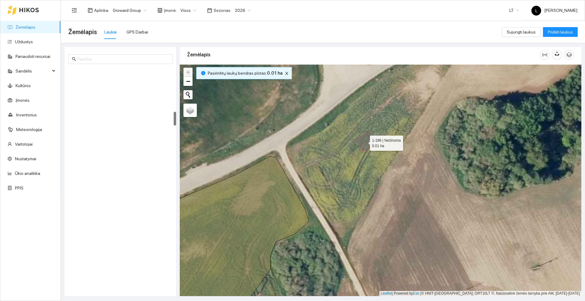
scroll to position [702, 0]
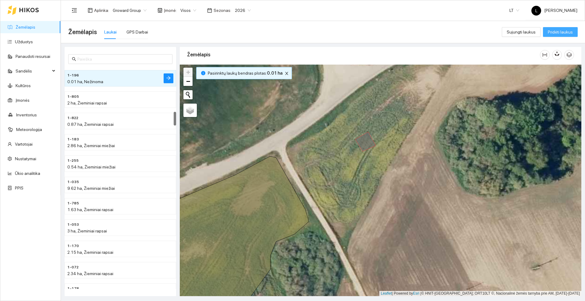
click at [565, 34] on span "Pridėti laukus" at bounding box center [560, 32] width 25 height 7
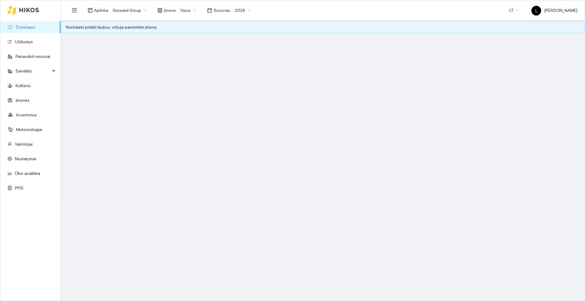
click at [131, 25] on div "Norėdami pridėti laukus, viršuje pasirinkite įmonę." at bounding box center [323, 27] width 514 height 7
click at [30, 9] on icon at bounding box center [29, 10] width 20 height 5
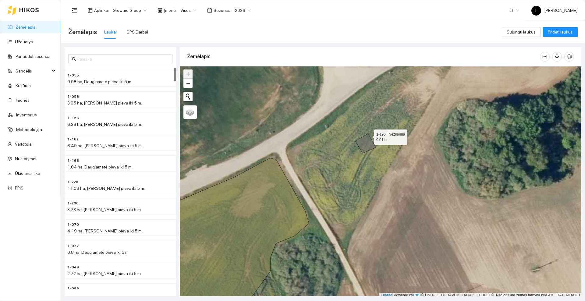
scroll to position [2, 0]
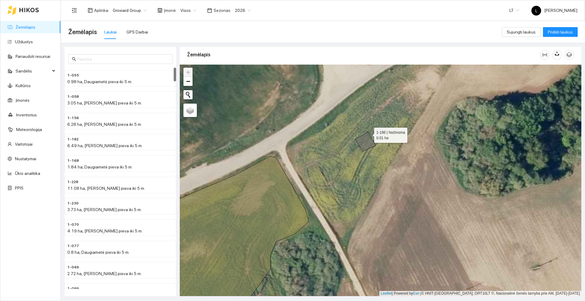
click at [364, 146] on icon at bounding box center [365, 141] width 20 height 19
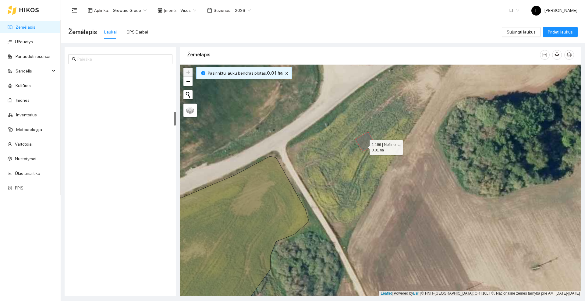
scroll to position [702, 0]
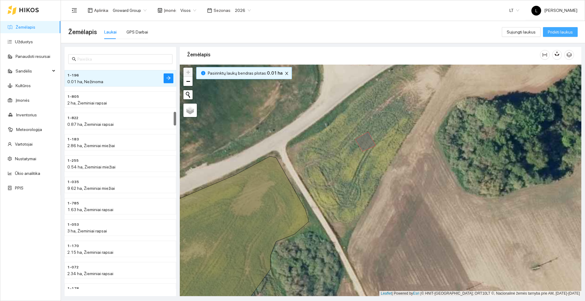
click at [556, 29] on span "Pridėti laukus" at bounding box center [560, 32] width 25 height 7
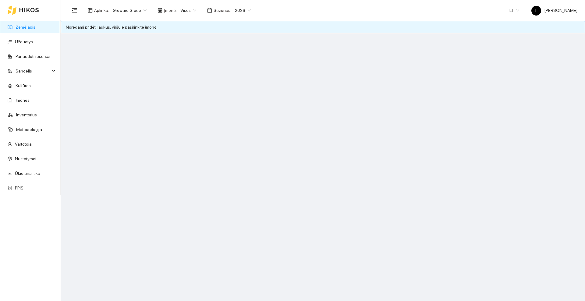
click at [101, 24] on div "Norėdami pridėti laukus, viršuje pasirinkite įmonę." at bounding box center [323, 27] width 514 height 7
click at [189, 12] on span "Visos" at bounding box center [188, 10] width 16 height 9
click at [187, 32] on div "ŽŪB "VG Ausieniškės " Vievis" at bounding box center [206, 32] width 56 height 7
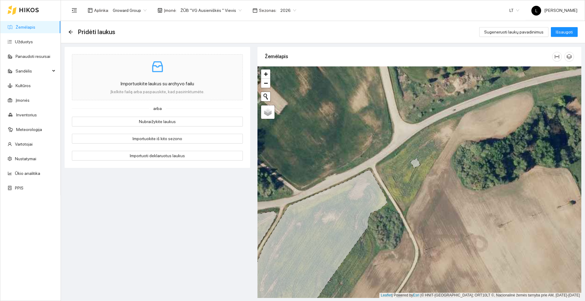
click at [75, 31] on div "Pridėti laukus" at bounding box center [93, 32] width 51 height 10
click at [72, 31] on icon "arrow-left" at bounding box center [70, 32] width 5 height 5
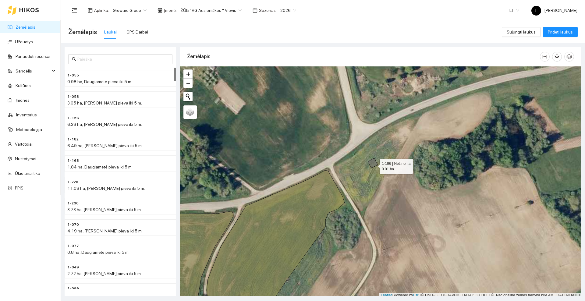
click at [374, 165] on icon at bounding box center [373, 163] width 10 height 10
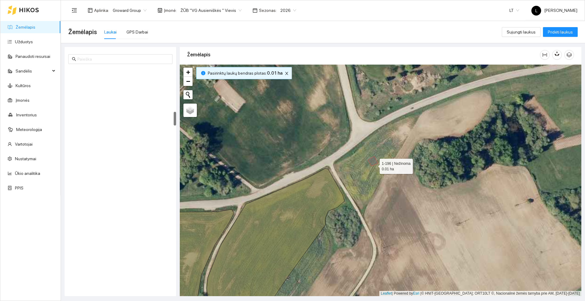
scroll to position [702, 0]
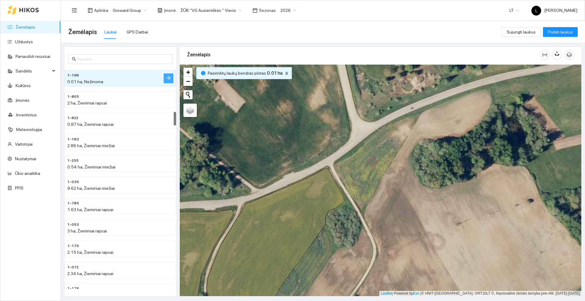
click at [171, 77] on button "button" at bounding box center [169, 78] width 10 height 10
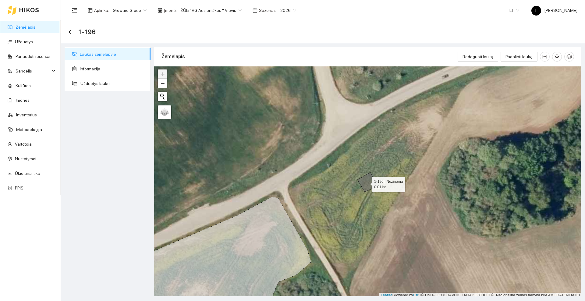
scroll to position [2, 0]
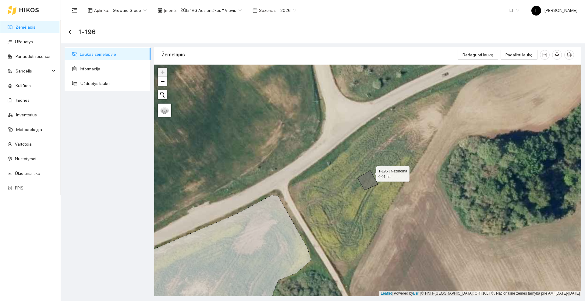
click at [366, 183] on icon at bounding box center [367, 180] width 20 height 19
click at [25, 83] on link "Kultūros" at bounding box center [23, 85] width 15 height 5
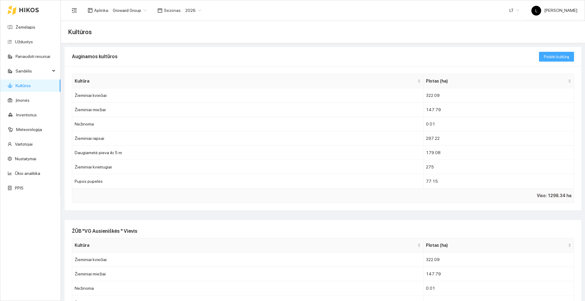
click at [546, 57] on span "Pridėti kultūrą" at bounding box center [556, 56] width 25 height 7
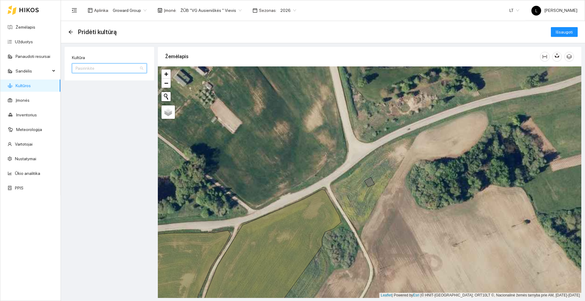
click at [91, 64] on input "Kultūra" at bounding box center [107, 68] width 63 height 9
type input "ku"
click at [19, 10] on icon at bounding box center [29, 10] width 20 height 5
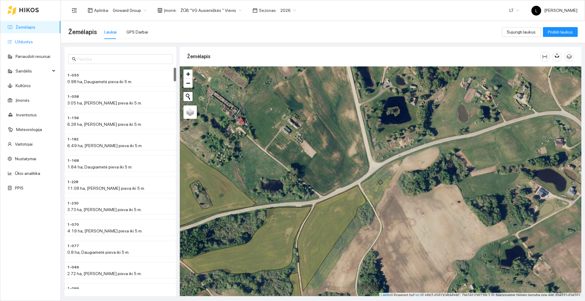
click at [26, 40] on link "Užduotys" at bounding box center [24, 41] width 18 height 5
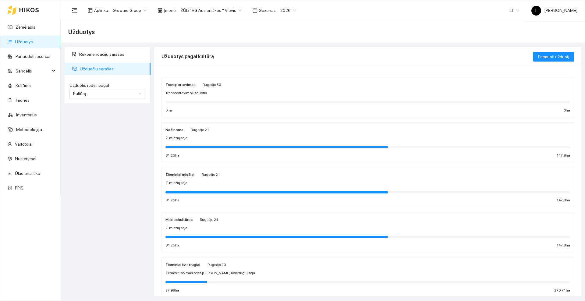
click at [282, 11] on span "2026" at bounding box center [288, 10] width 16 height 9
click at [281, 70] on div "2025" at bounding box center [281, 71] width 16 height 7
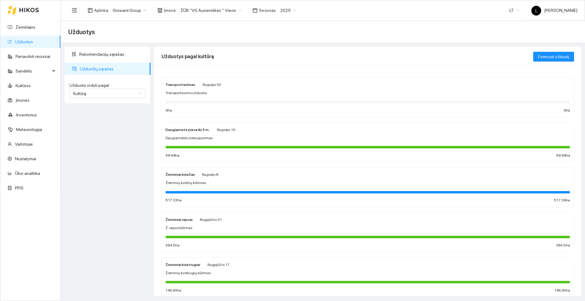
click at [239, 131] on div "Daugiametė pieva iki 5 m. [DATE]" at bounding box center [367, 129] width 405 height 7
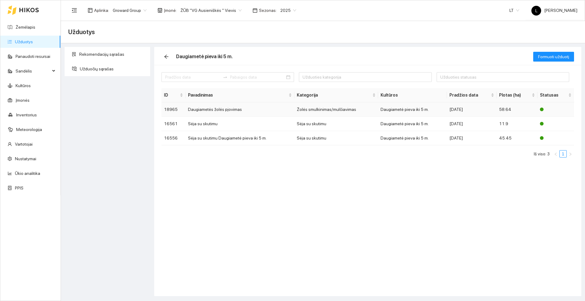
click at [224, 108] on td "Daugiametės žolės pjovimas" at bounding box center [240, 109] width 109 height 14
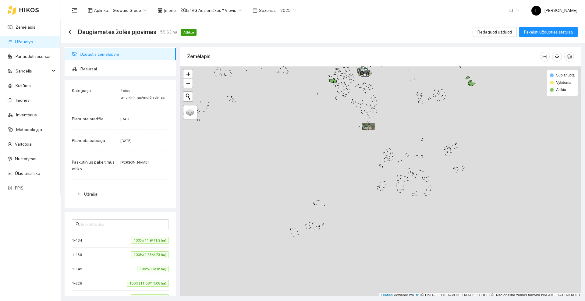
scroll to position [2, 0]
drag, startPoint x: 401, startPoint y: 98, endPoint x: 291, endPoint y: 166, distance: 129.0
click at [291, 166] on div at bounding box center [380, 180] width 401 height 231
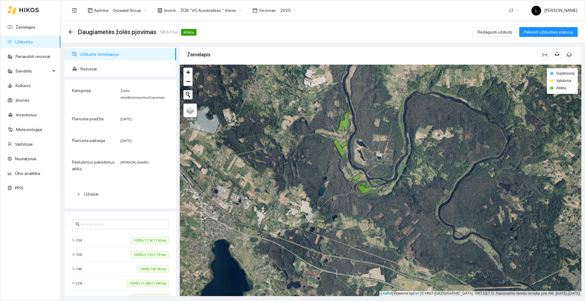
click at [25, 10] on icon at bounding box center [28, 10] width 19 height 4
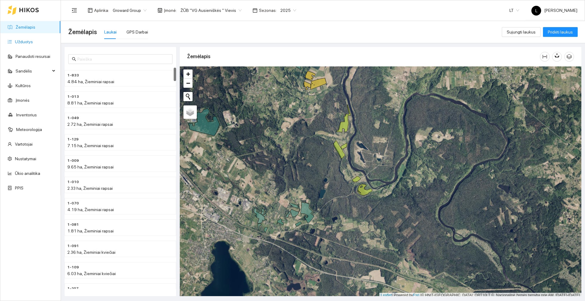
click at [19, 41] on link "Užduotys" at bounding box center [24, 41] width 18 height 5
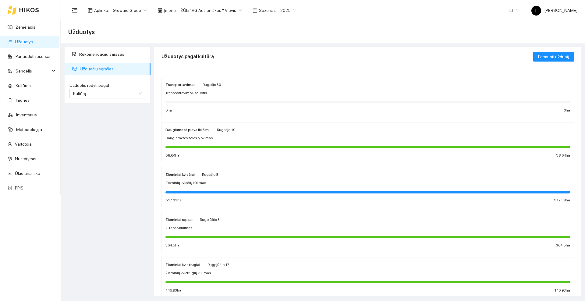
click at [223, 132] on div "Rugsėjo 10" at bounding box center [226, 129] width 18 height 7
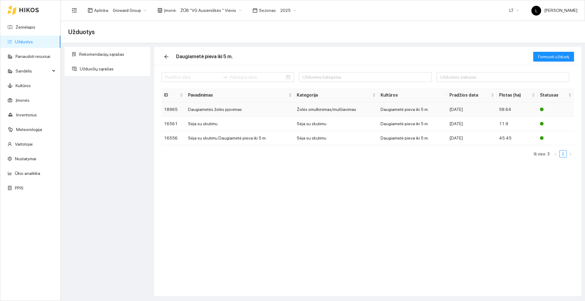
click at [218, 108] on td "Daugiametės žolės pjovimas" at bounding box center [240, 109] width 109 height 14
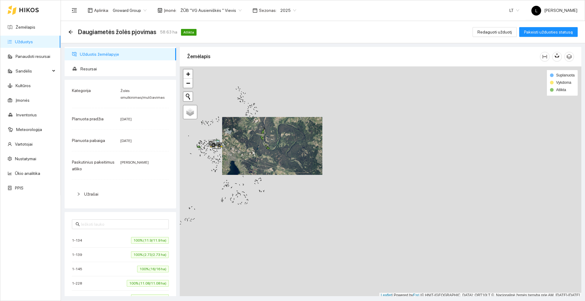
scroll to position [2, 0]
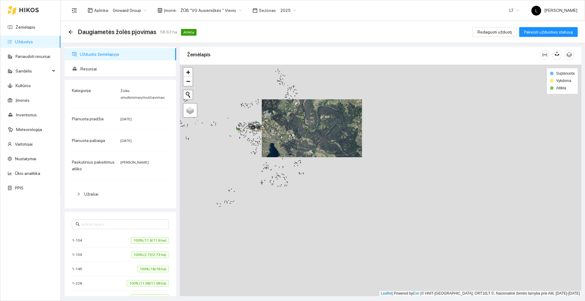
drag, startPoint x: 242, startPoint y: 140, endPoint x: 281, endPoint y: 124, distance: 42.6
click at [281, 124] on div at bounding box center [380, 180] width 401 height 231
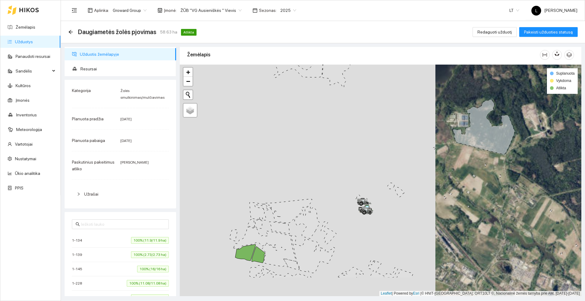
drag, startPoint x: 247, startPoint y: 161, endPoint x: 269, endPoint y: 103, distance: 61.6
click at [269, 103] on div at bounding box center [380, 180] width 401 height 231
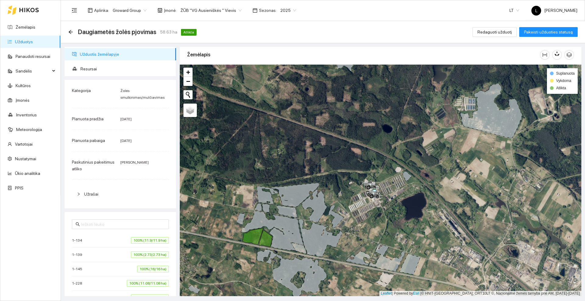
click at [27, 12] on icon at bounding box center [28, 10] width 19 height 4
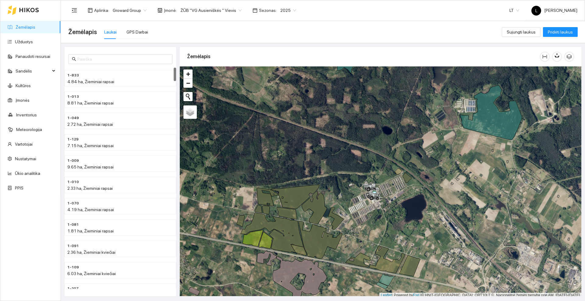
click at [281, 9] on span "2025" at bounding box center [288, 10] width 16 height 9
click at [279, 78] on div "2026" at bounding box center [281, 80] width 16 height 7
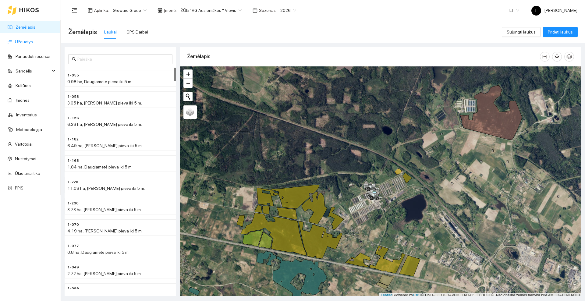
click at [20, 40] on link "Užduotys" at bounding box center [24, 41] width 18 height 5
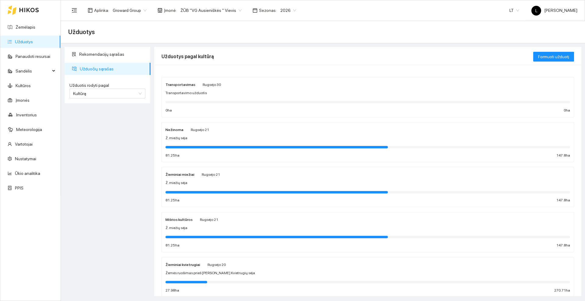
scroll to position [38, 0]
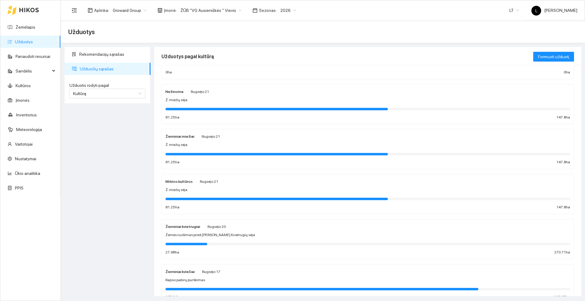
click at [246, 95] on div "Nežinoma [DATE] Ž. miežių sėja 81.25 ha 147.8 ha" at bounding box center [367, 104] width 405 height 32
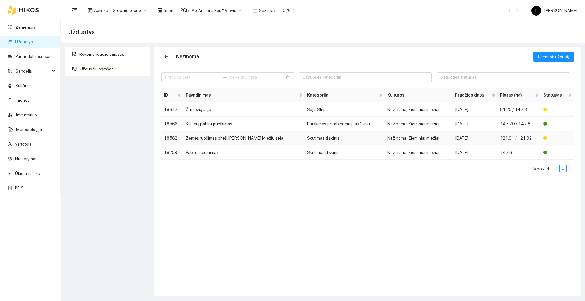
click at [233, 140] on td "Žemės ruošimas prieš [PERSON_NAME] Miežių sėja" at bounding box center [243, 138] width 121 height 14
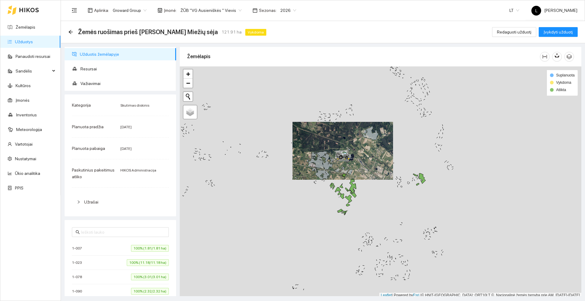
scroll to position [2, 0]
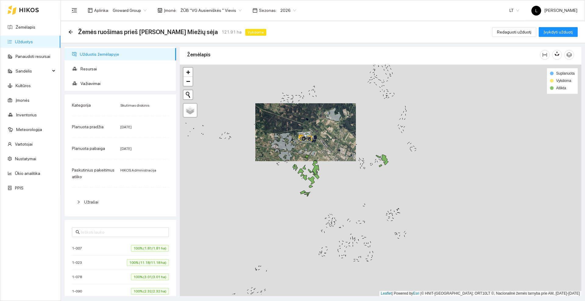
drag, startPoint x: 357, startPoint y: 161, endPoint x: 313, endPoint y: 149, distance: 46.2
click at [313, 149] on div at bounding box center [380, 180] width 401 height 231
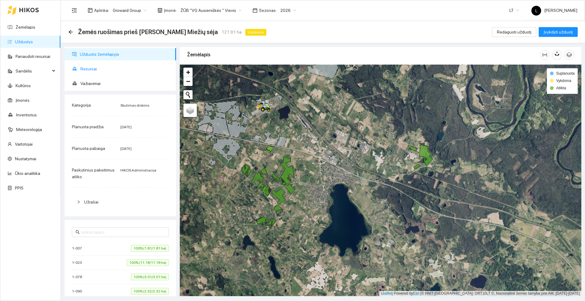
click at [90, 69] on span "Resursai" at bounding box center [125, 69] width 91 height 12
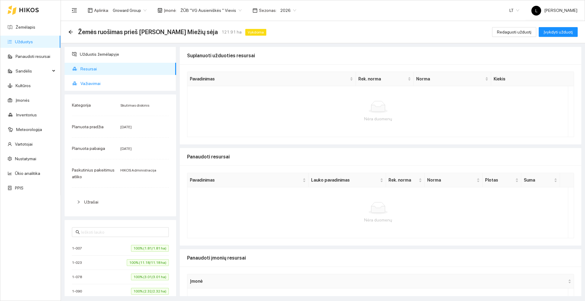
click at [94, 84] on span "Važiavimai" at bounding box center [125, 83] width 91 height 12
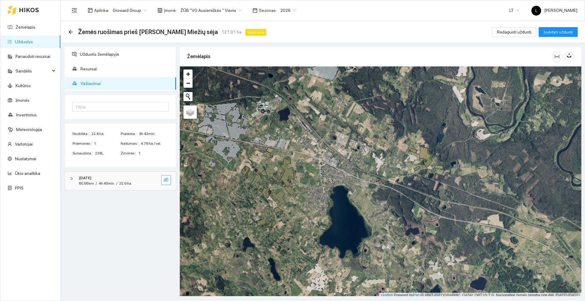
click at [167, 179] on icon "eye-invisible" at bounding box center [166, 179] width 1 height 1
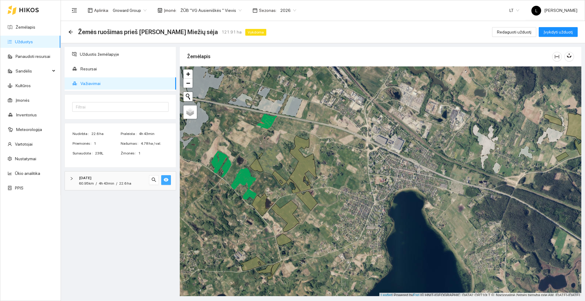
click at [164, 177] on icon "eye" at bounding box center [166, 179] width 5 height 5
click at [70, 30] on icon "arrow-left" at bounding box center [70, 32] width 5 height 5
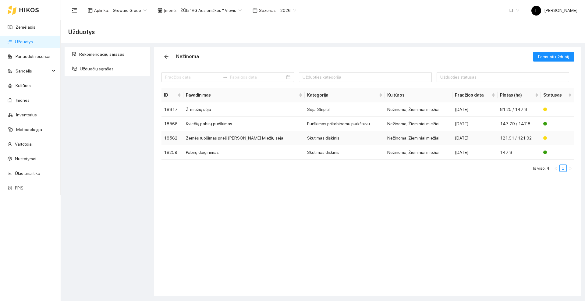
click at [237, 137] on td "Žemės ruošimas prieš [PERSON_NAME] Miežių sėja" at bounding box center [243, 138] width 121 height 14
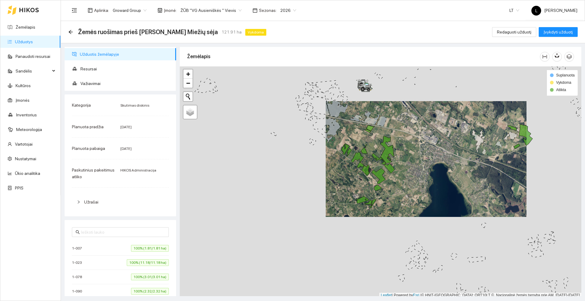
scroll to position [2, 0]
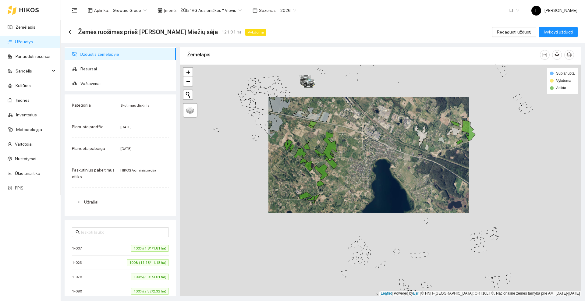
drag, startPoint x: 472, startPoint y: 136, endPoint x: 415, endPoint y: 133, distance: 57.3
click at [415, 133] on div at bounding box center [380, 180] width 401 height 231
click at [562, 34] on span "Įvykdyti užduotį" at bounding box center [557, 32] width 29 height 7
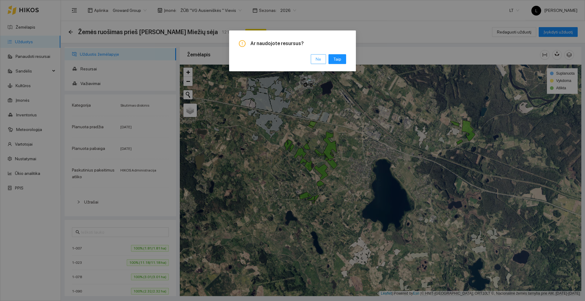
click at [319, 59] on span "Ne" at bounding box center [318, 59] width 5 height 7
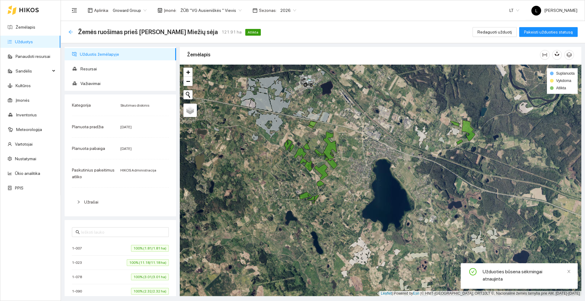
click at [70, 30] on icon "arrow-left" at bounding box center [70, 32] width 5 height 5
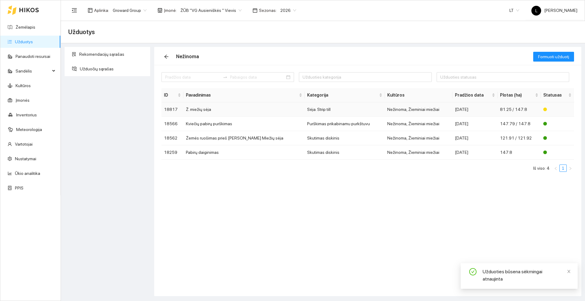
click at [217, 109] on td "Ž. miežių sėja" at bounding box center [243, 109] width 121 height 14
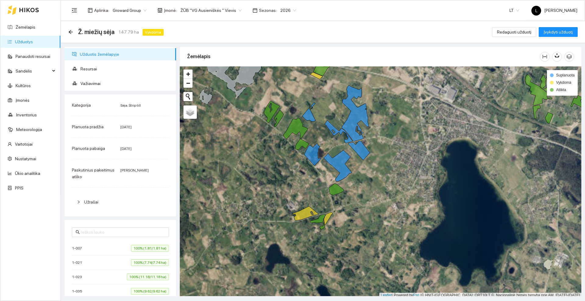
scroll to position [2, 0]
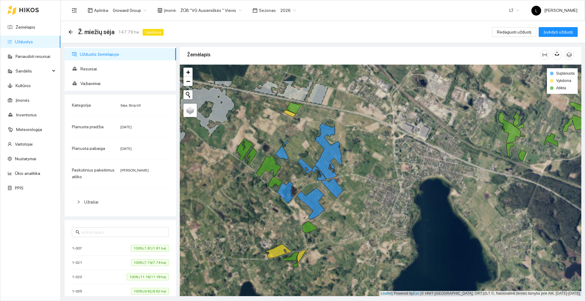
drag, startPoint x: 321, startPoint y: 96, endPoint x: 294, endPoint y: 135, distance: 47.8
click at [294, 135] on div at bounding box center [380, 180] width 401 height 231
click at [522, 32] on span "Redaguoti užduotį" at bounding box center [514, 32] width 34 height 7
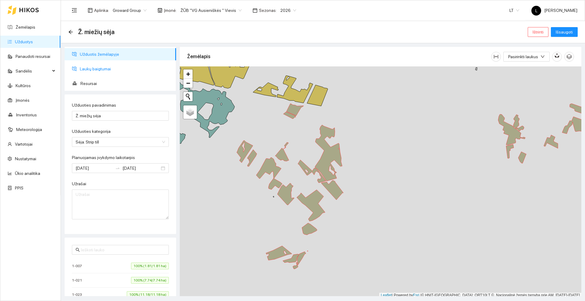
click at [124, 66] on span "Laukų baigtumai" at bounding box center [125, 69] width 91 height 12
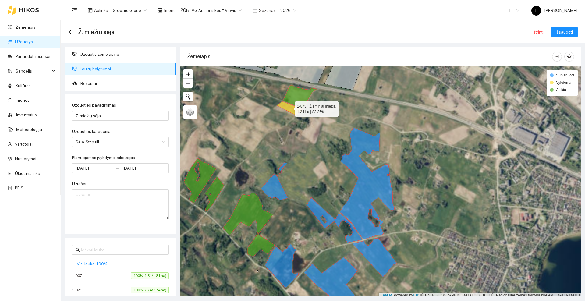
click at [289, 108] on icon at bounding box center [289, 108] width 25 height 14
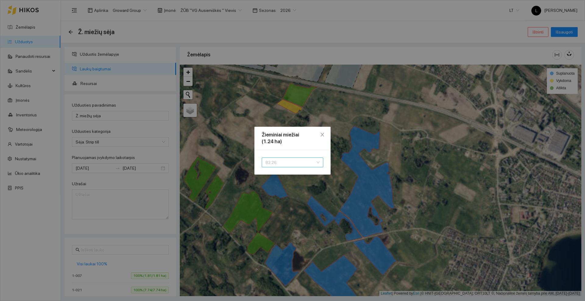
click at [293, 164] on span "82.26" at bounding box center [292, 162] width 54 height 9
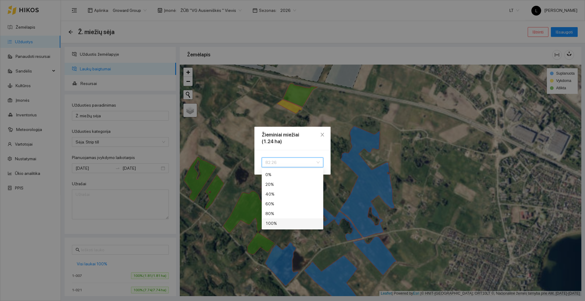
click at [279, 222] on div "100 %" at bounding box center [292, 223] width 54 height 7
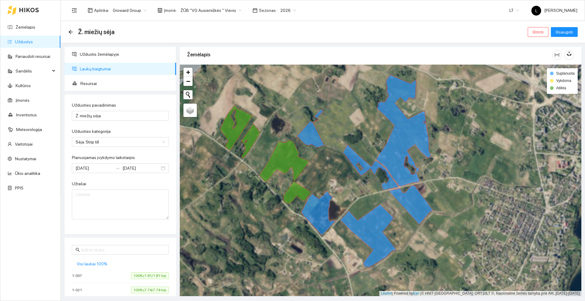
drag, startPoint x: 251, startPoint y: 154, endPoint x: 288, endPoint y: 101, distance: 63.8
click at [288, 101] on div at bounding box center [380, 180] width 401 height 231
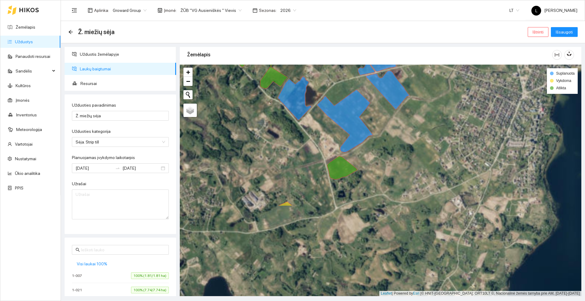
drag, startPoint x: 283, startPoint y: 240, endPoint x: 259, endPoint y: 132, distance: 110.5
click at [259, 132] on div at bounding box center [380, 180] width 401 height 231
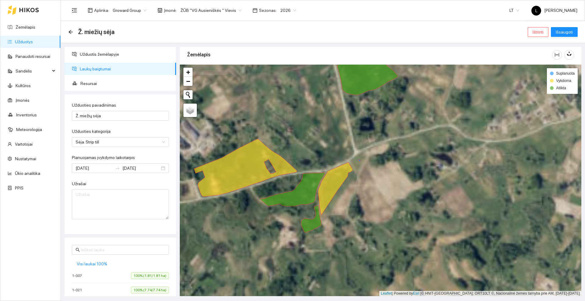
drag, startPoint x: 326, startPoint y: 195, endPoint x: 319, endPoint y: 146, distance: 48.9
click at [319, 146] on div at bounding box center [380, 180] width 401 height 231
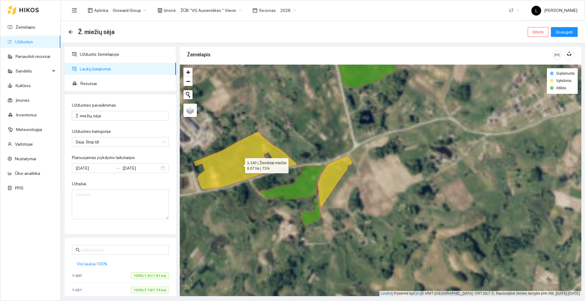
click at [239, 164] on icon at bounding box center [245, 160] width 103 height 57
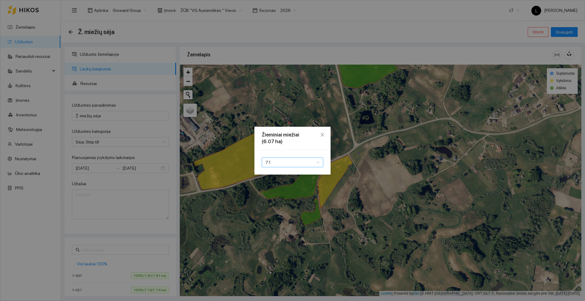
click at [288, 159] on span "71" at bounding box center [292, 162] width 54 height 9
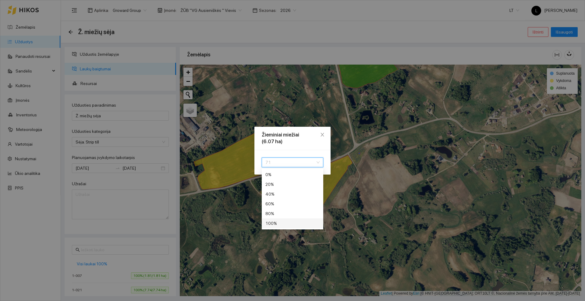
click at [276, 223] on div "100 %" at bounding box center [292, 223] width 54 height 7
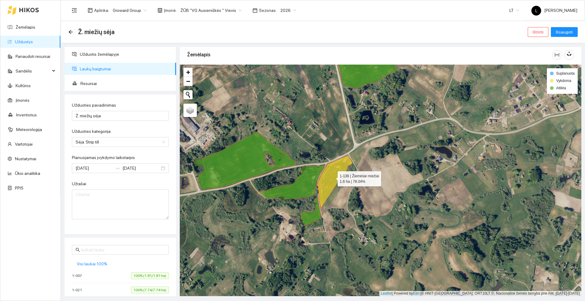
click at [332, 180] on icon at bounding box center [335, 181] width 34 height 53
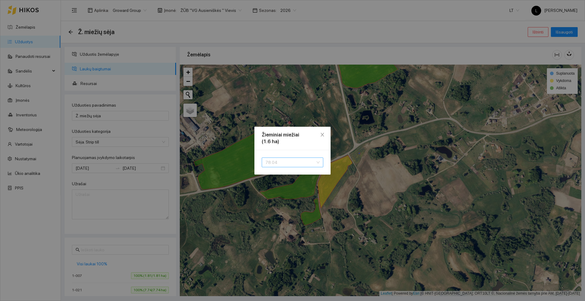
click at [308, 161] on span "78.04" at bounding box center [292, 162] width 54 height 9
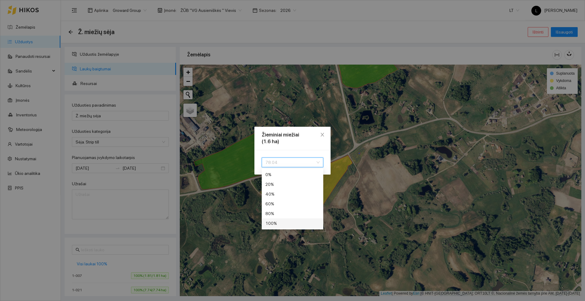
click at [276, 223] on div "100 %" at bounding box center [292, 223] width 54 height 7
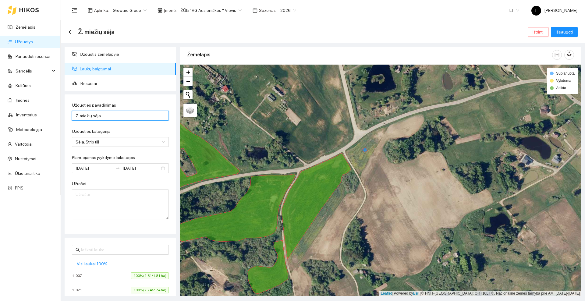
click at [83, 115] on input "Ž. miežių sėja" at bounding box center [120, 116] width 97 height 10
click at [136, 143] on span "Sėja. Strip till" at bounding box center [121, 141] width 90 height 9
type input "Ž. Miežių sėja"
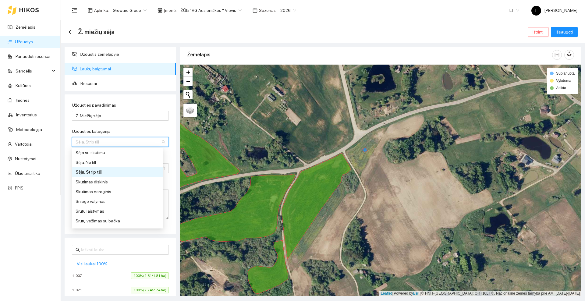
scroll to position [267, 0]
click at [97, 151] on div "Sėja su skutimu" at bounding box center [118, 150] width 84 height 7
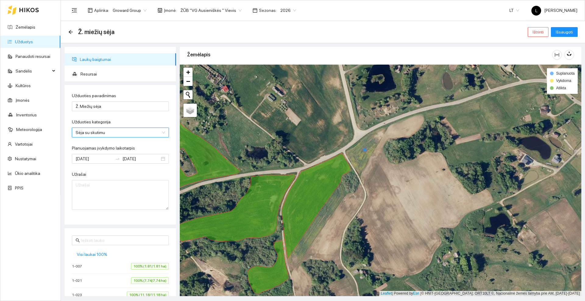
scroll to position [0, 0]
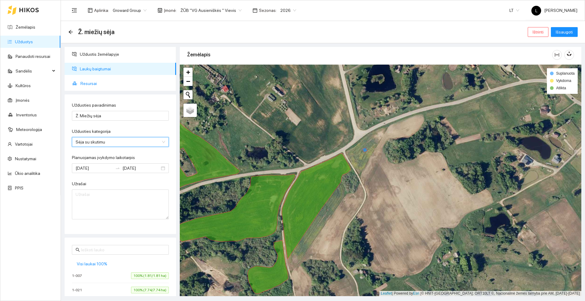
click at [108, 82] on span "Resursai" at bounding box center [125, 83] width 91 height 12
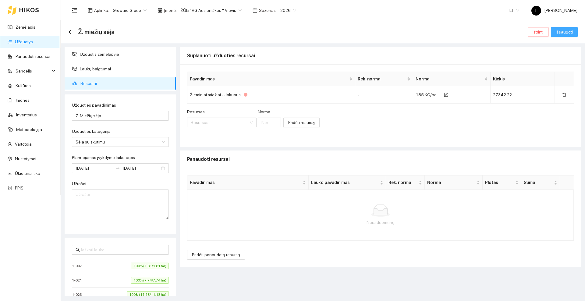
click at [570, 35] on span "Išsaugoti" at bounding box center [564, 32] width 17 height 7
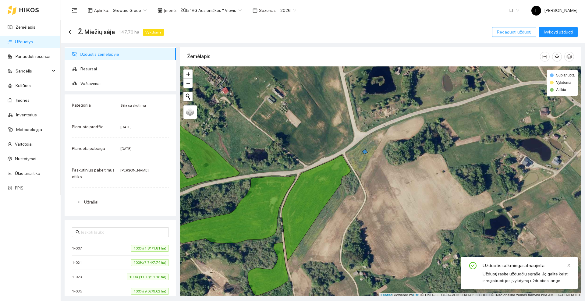
click at [527, 31] on span "Redaguoti užduotį" at bounding box center [514, 32] width 34 height 7
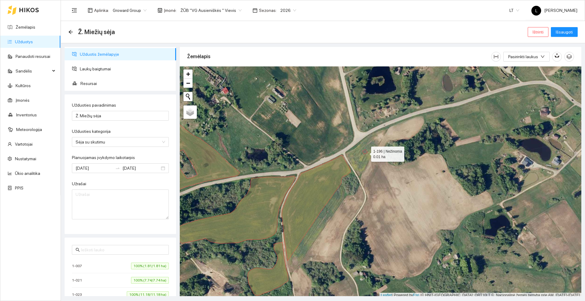
scroll to position [2, 0]
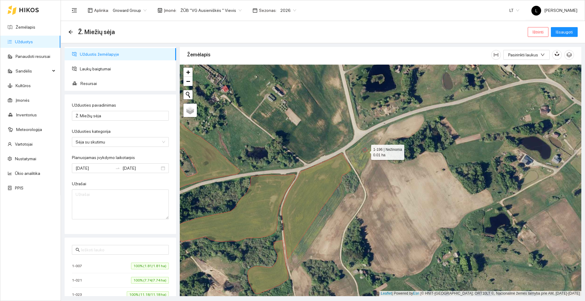
click at [366, 153] on div at bounding box center [380, 180] width 401 height 231
click at [365, 151] on icon at bounding box center [364, 149] width 5 height 5
click at [87, 81] on span "Resursai" at bounding box center [125, 83] width 91 height 12
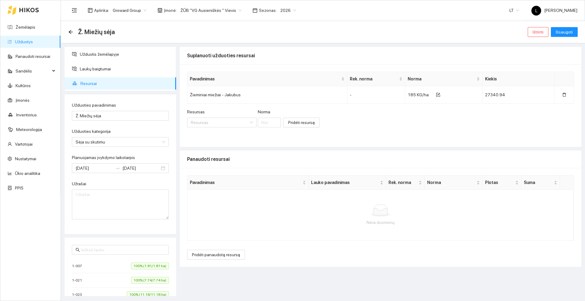
click at [73, 29] on div "Ž. Miežių sėja" at bounding box center [93, 32] width 50 height 10
click at [72, 30] on icon "arrow-left" at bounding box center [70, 32] width 5 height 5
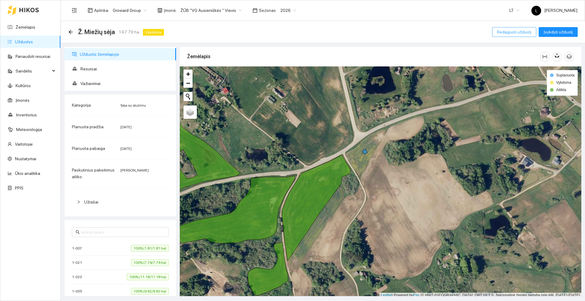
click at [507, 32] on span "Redaguoti užduotį" at bounding box center [514, 32] width 34 height 7
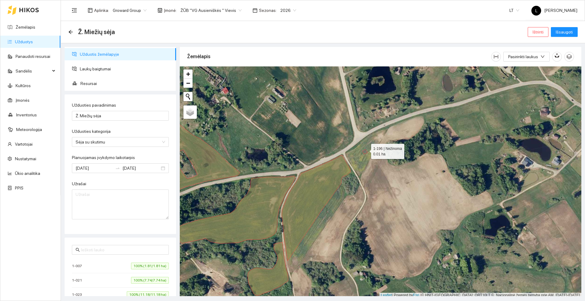
click at [366, 151] on icon at bounding box center [364, 151] width 5 height 5
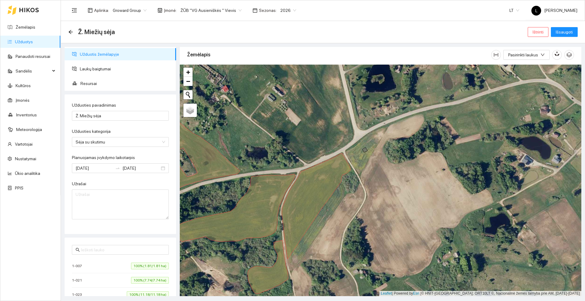
click at [565, 25] on div "Ž. Miežių sėja Ištrinti Išsaugoti" at bounding box center [323, 32] width 524 height 22
click at [564, 31] on span "Išsaugoti" at bounding box center [564, 32] width 17 height 7
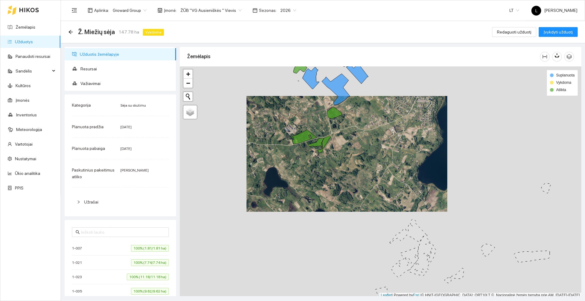
scroll to position [2, 0]
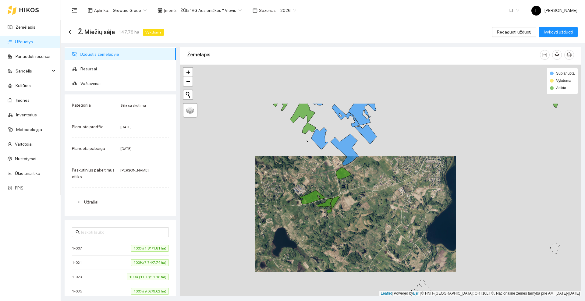
drag, startPoint x: 311, startPoint y: 105, endPoint x: 319, endPoint y: 171, distance: 66.0
click at [320, 171] on div at bounding box center [380, 180] width 401 height 231
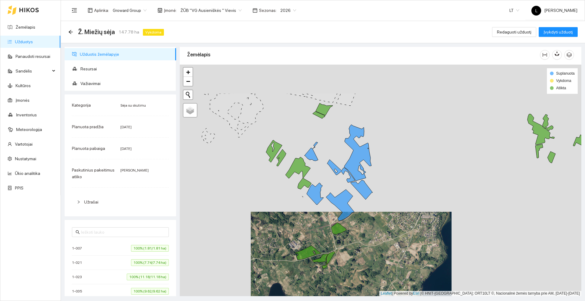
drag, startPoint x: 326, startPoint y: 111, endPoint x: 322, endPoint y: 162, distance: 51.9
click at [322, 162] on div at bounding box center [380, 180] width 401 height 231
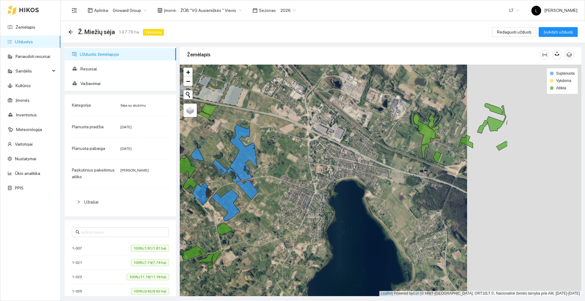
drag, startPoint x: 400, startPoint y: 141, endPoint x: 286, endPoint y: 141, distance: 114.2
click at [286, 141] on div at bounding box center [380, 180] width 401 height 231
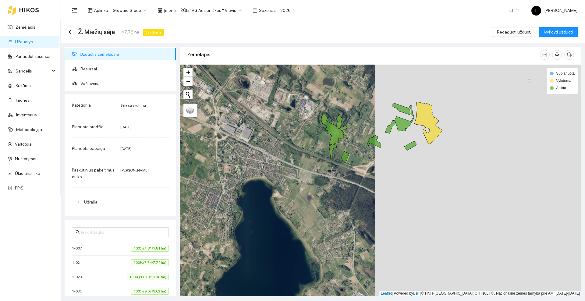
drag, startPoint x: 469, startPoint y: 185, endPoint x: 366, endPoint y: 185, distance: 103.3
click at [366, 185] on div at bounding box center [380, 180] width 401 height 231
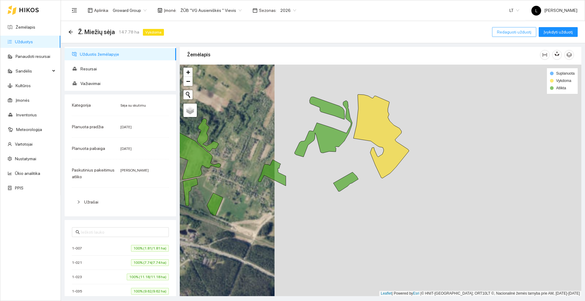
click at [500, 33] on span "Redaguoti užduotį" at bounding box center [514, 32] width 34 height 7
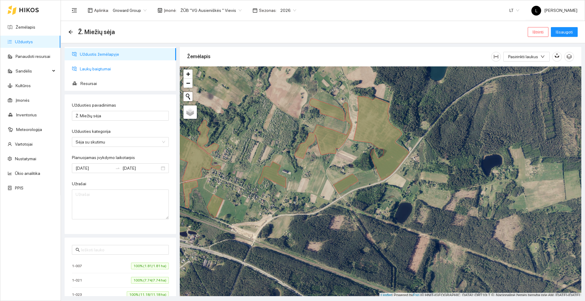
click at [115, 70] on span "Laukų baigtumai" at bounding box center [125, 69] width 91 height 12
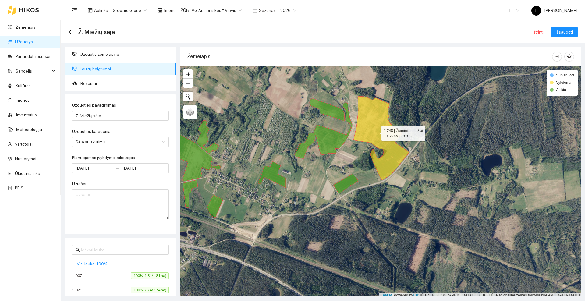
scroll to position [2, 0]
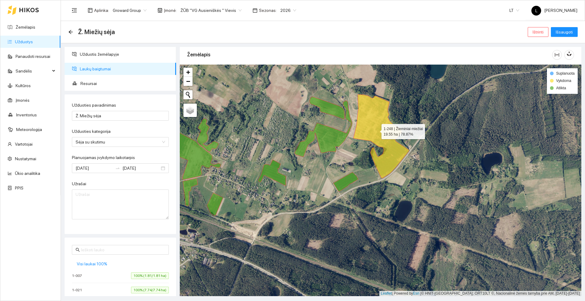
click at [376, 132] on icon at bounding box center [380, 136] width 55 height 84
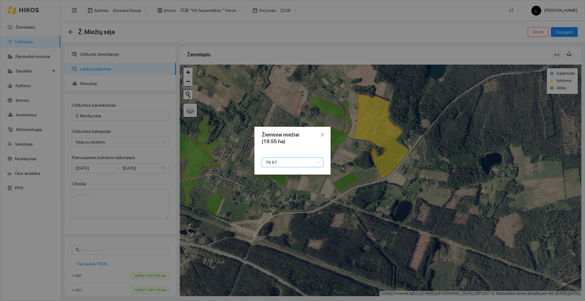
click at [296, 162] on span "78.87" at bounding box center [292, 162] width 54 height 9
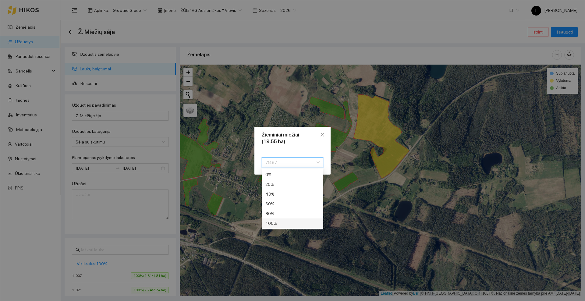
click at [279, 223] on div "100 %" at bounding box center [292, 223] width 54 height 7
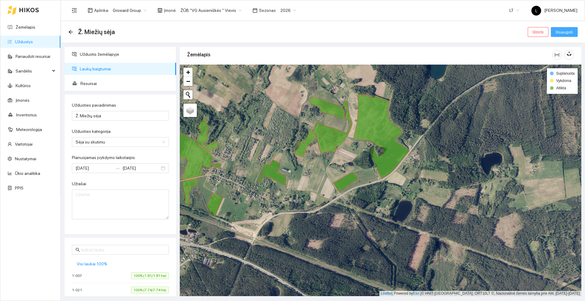
click at [568, 29] on span "Išsaugoti" at bounding box center [564, 32] width 17 height 7
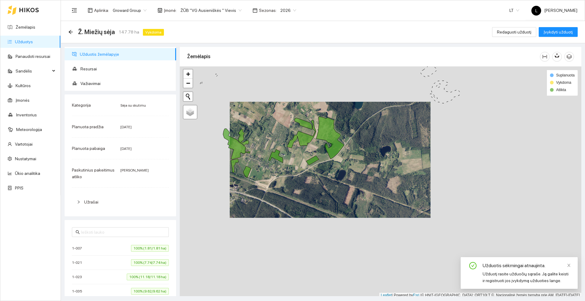
scroll to position [2, 0]
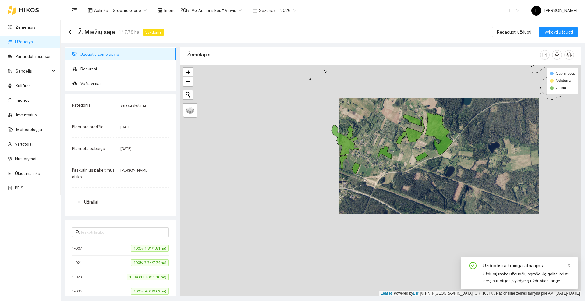
drag, startPoint x: 352, startPoint y: 172, endPoint x: 375, endPoint y: 170, distance: 22.9
click at [375, 170] on div at bounding box center [380, 180] width 401 height 231
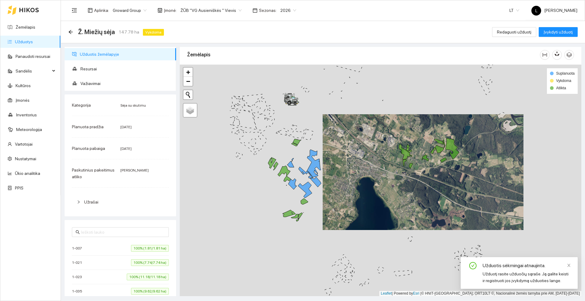
drag, startPoint x: 249, startPoint y: 184, endPoint x: 339, endPoint y: 176, distance: 90.8
click at [339, 176] on div at bounding box center [380, 180] width 401 height 231
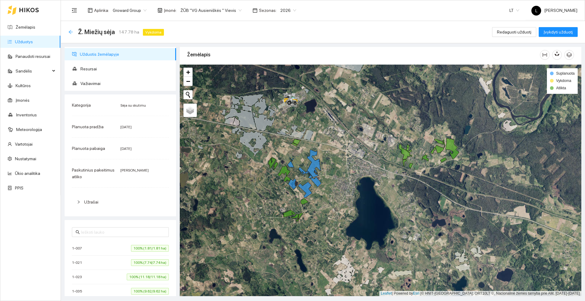
click at [70, 30] on icon "arrow-left" at bounding box center [70, 32] width 5 height 5
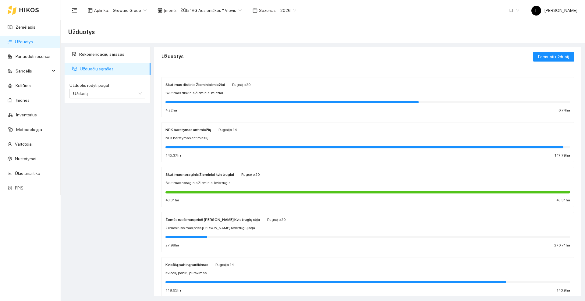
click at [27, 7] on div at bounding box center [23, 9] width 31 height 19
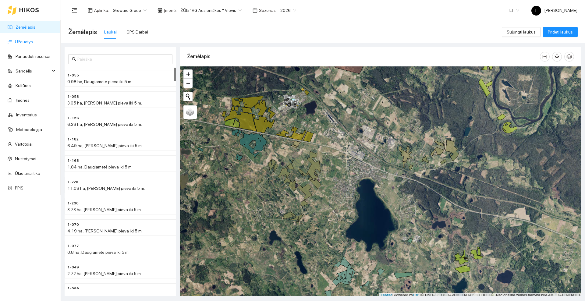
click at [33, 39] on link "Užduotys" at bounding box center [24, 41] width 18 height 5
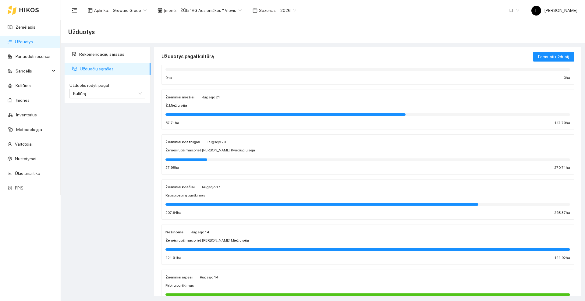
scroll to position [38, 0]
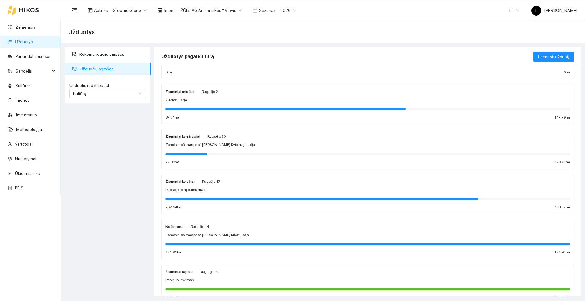
click at [229, 233] on div "Žemės ruošimas prieš [PERSON_NAME] Miežių sėja" at bounding box center [367, 235] width 405 height 6
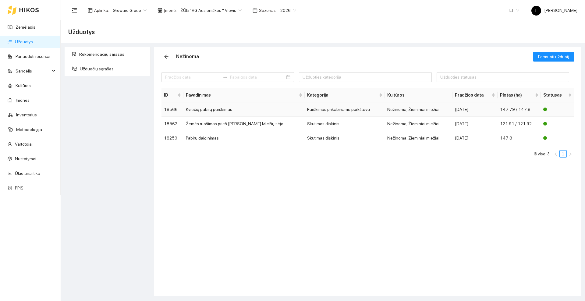
click at [214, 110] on td "Kviečių pabirų purškimas" at bounding box center [243, 109] width 121 height 14
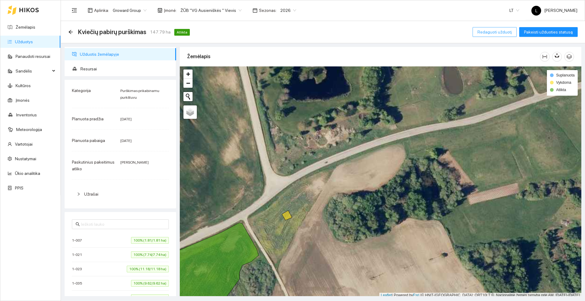
click at [498, 29] on span "Redaguoti užduotį" at bounding box center [494, 32] width 34 height 7
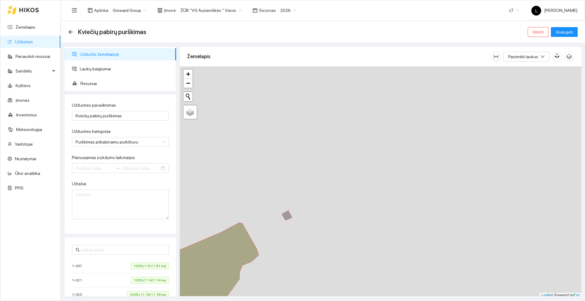
type input "[DATE]"
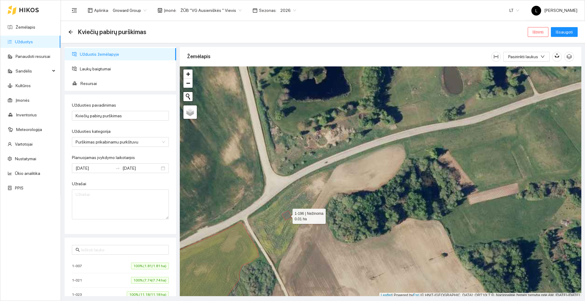
click at [287, 215] on icon at bounding box center [287, 215] width 10 height 10
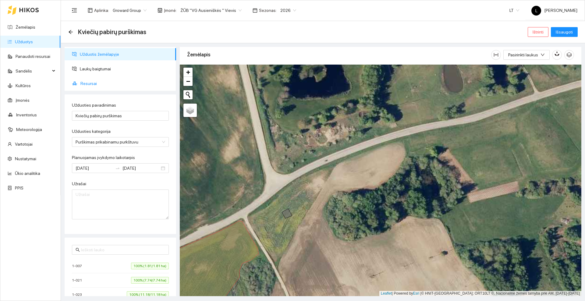
click at [100, 79] on span "Resursai" at bounding box center [125, 83] width 91 height 12
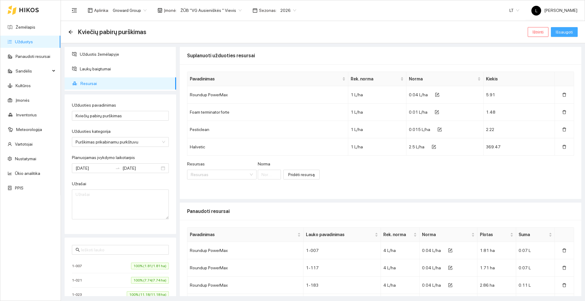
click at [565, 31] on span "Išsaugoti" at bounding box center [564, 32] width 17 height 7
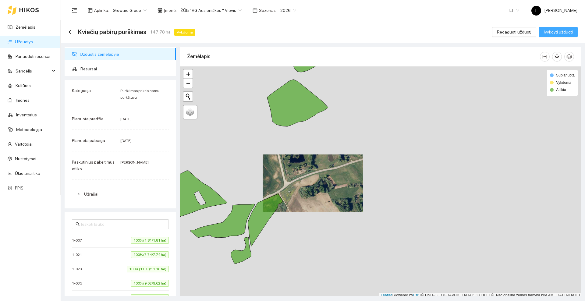
click at [551, 31] on span "Įvykdyti užduotį" at bounding box center [557, 32] width 29 height 7
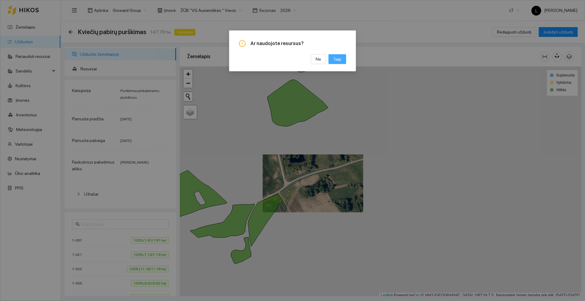
click at [343, 58] on button "Taip" at bounding box center [337, 59] width 18 height 10
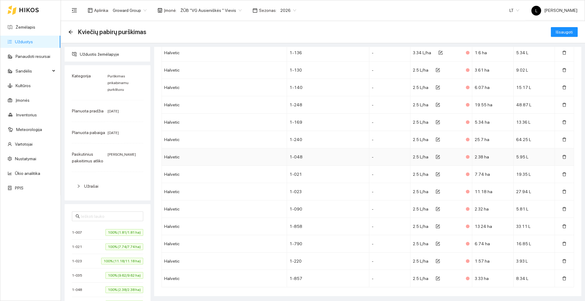
scroll to position [1660, 0]
click at [551, 31] on button "Išsaugoti" at bounding box center [564, 32] width 27 height 10
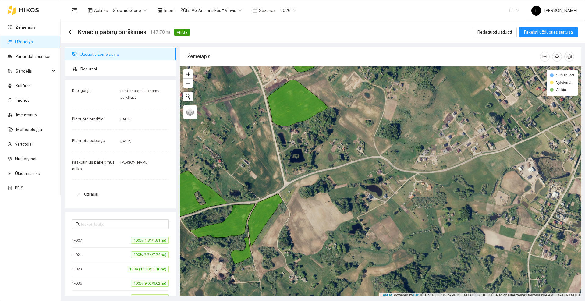
scroll to position [2, 0]
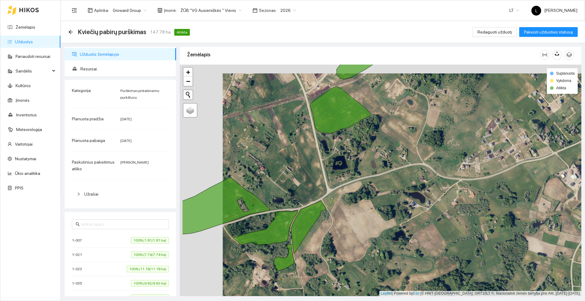
drag, startPoint x: 245, startPoint y: 146, endPoint x: 293, endPoint y: 158, distance: 49.9
click at [293, 158] on div at bounding box center [380, 180] width 401 height 231
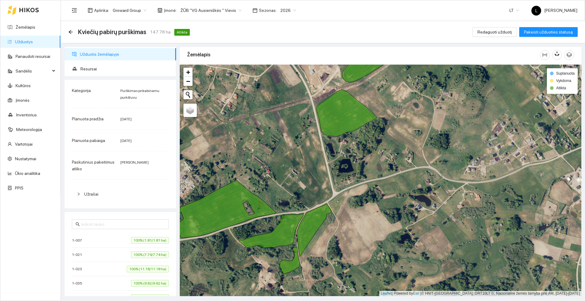
click at [26, 10] on icon at bounding box center [29, 10] width 20 height 5
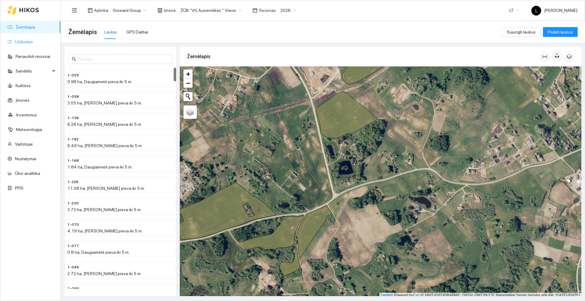
click at [27, 44] on link "Užduotys" at bounding box center [24, 41] width 18 height 5
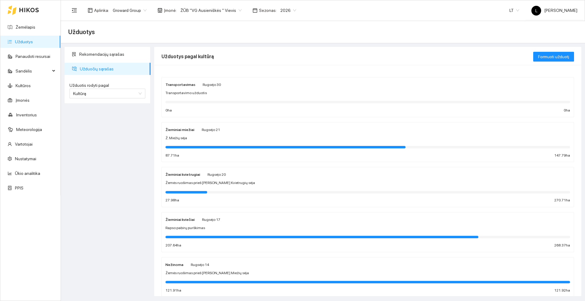
scroll to position [38, 0]
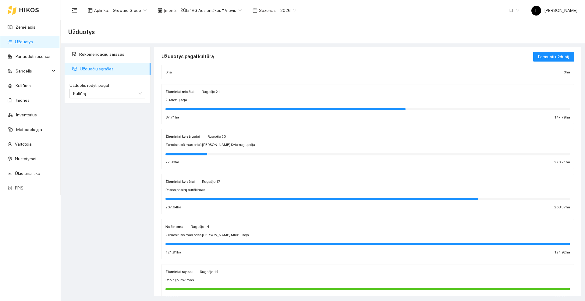
click at [248, 231] on div "Nežinoma [DATE] Žemės ruošimas prieš [PERSON_NAME]. Miežių sėja 121.91 ha 121.9…" at bounding box center [367, 239] width 405 height 32
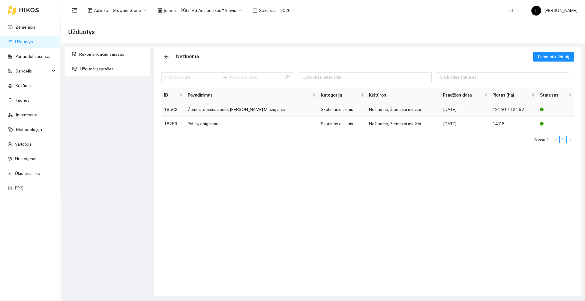
click at [260, 111] on td "Žemės ruošimas prieš [PERSON_NAME] Miežių sėja" at bounding box center [251, 109] width 133 height 14
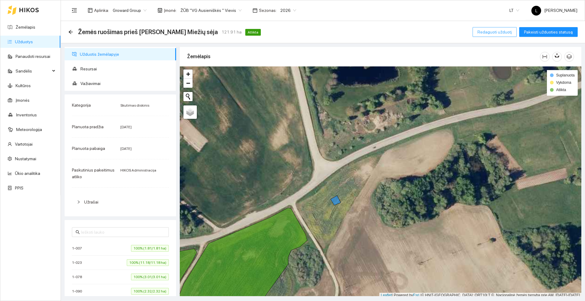
click at [502, 30] on span "Redaguoti užduotį" at bounding box center [494, 32] width 34 height 7
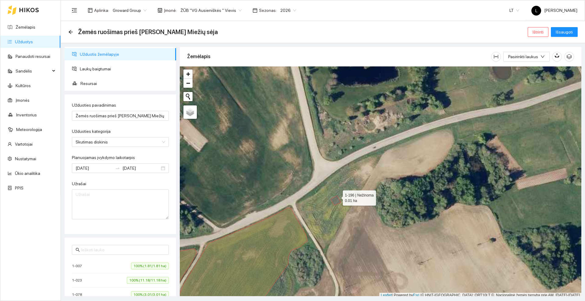
scroll to position [2, 0]
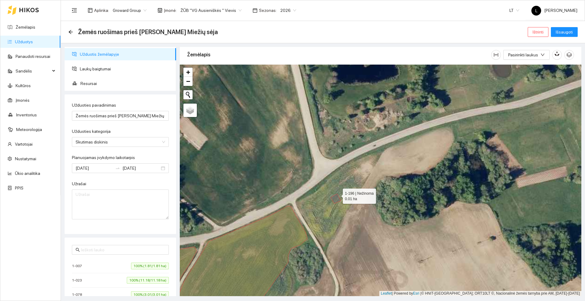
click at [333, 198] on icon at bounding box center [335, 199] width 10 height 10
click at [566, 30] on span "Išsaugoti" at bounding box center [564, 32] width 17 height 7
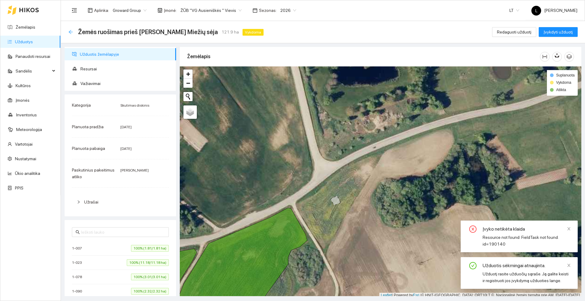
click at [71, 30] on icon "arrow-left" at bounding box center [71, 32] width 4 height 4
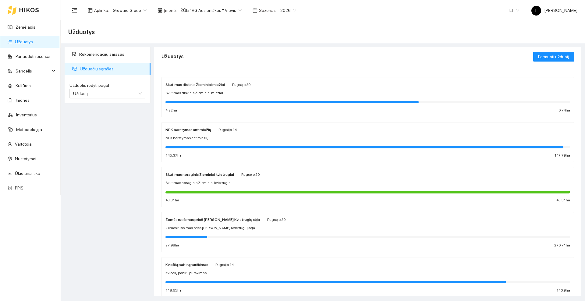
click at [30, 9] on icon at bounding box center [29, 10] width 20 height 5
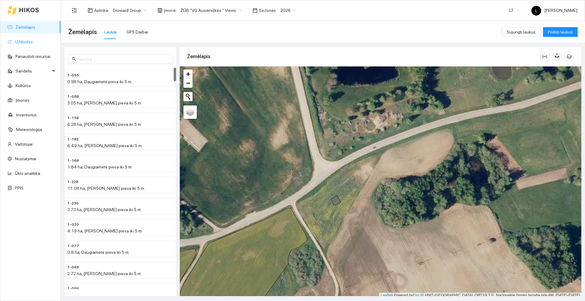
click at [33, 40] on link "Užduotys" at bounding box center [24, 41] width 18 height 5
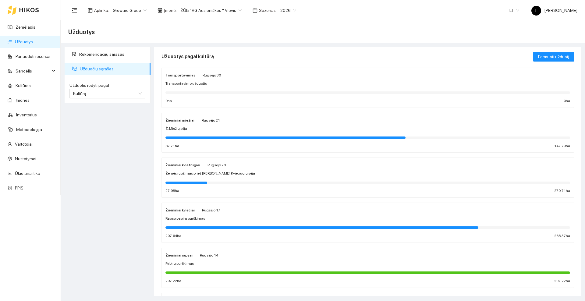
scroll to position [8, 0]
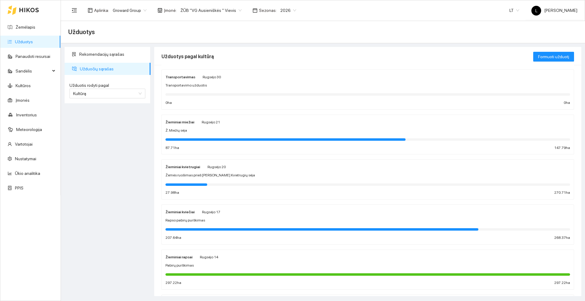
click at [213, 176] on span "Žemės ruošimas prieš [PERSON_NAME] Kvietrugių sėja" at bounding box center [210, 175] width 90 height 6
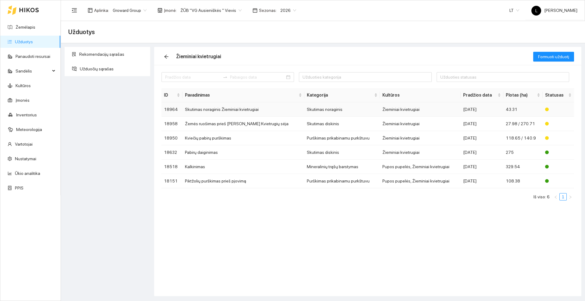
click at [224, 109] on td "Skutimas noraginis Žieminiai kvietrugiai" at bounding box center [243, 109] width 122 height 14
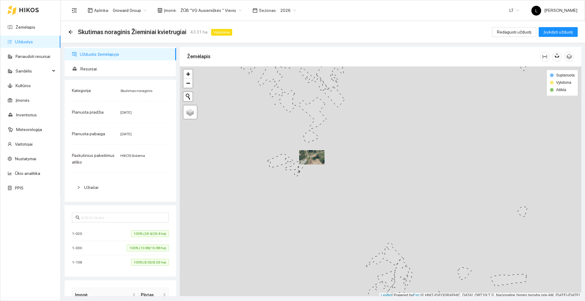
scroll to position [2, 0]
drag, startPoint x: 316, startPoint y: 102, endPoint x: 289, endPoint y: 187, distance: 89.2
click at [298, 127] on icon at bounding box center [312, 110] width 28 height 31
click at [296, 207] on div at bounding box center [380, 180] width 401 height 231
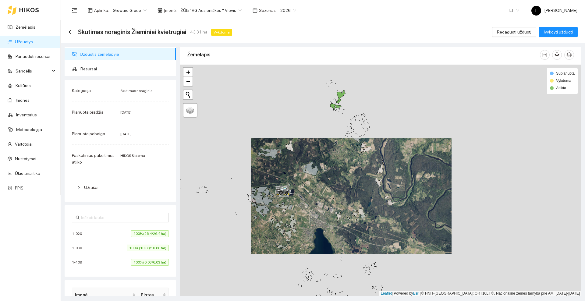
drag, startPoint x: 334, startPoint y: 105, endPoint x: 337, endPoint y: 108, distance: 3.7
click at [334, 134] on div at bounding box center [380, 180] width 401 height 231
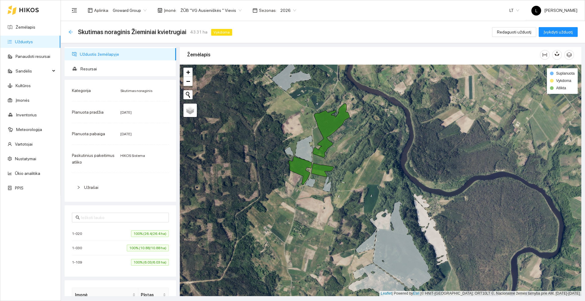
click at [72, 33] on icon "arrow-left" at bounding box center [70, 32] width 5 height 5
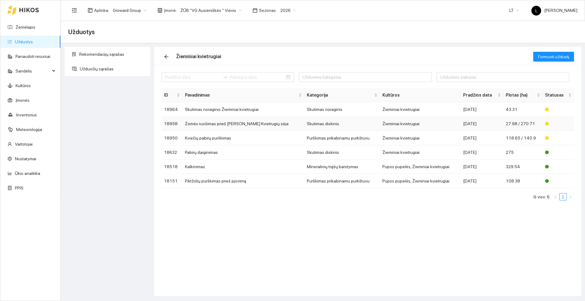
click at [233, 123] on td "Žemės ruošimas prieš [PERSON_NAME] Kvietrugių sėja" at bounding box center [243, 124] width 122 height 14
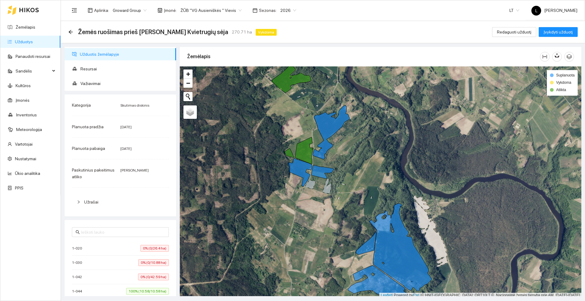
scroll to position [2, 0]
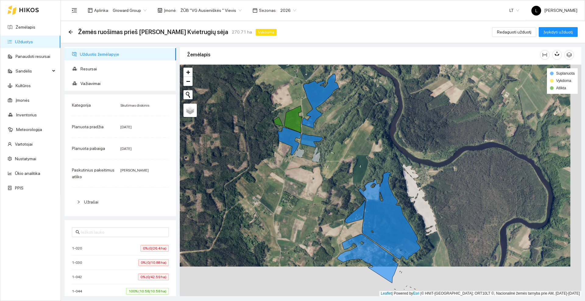
drag, startPoint x: 290, startPoint y: 179, endPoint x: 288, endPoint y: 174, distance: 5.2
click at [288, 174] on div at bounding box center [380, 180] width 401 height 231
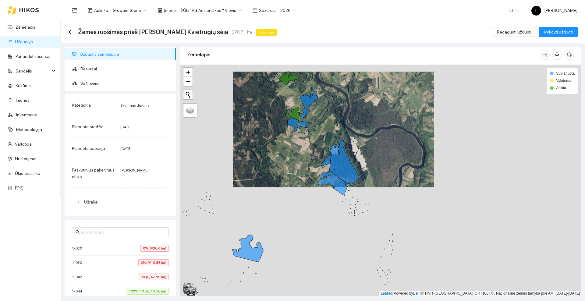
drag, startPoint x: 285, startPoint y: 192, endPoint x: 289, endPoint y: 159, distance: 32.9
click at [289, 159] on div at bounding box center [380, 180] width 401 height 231
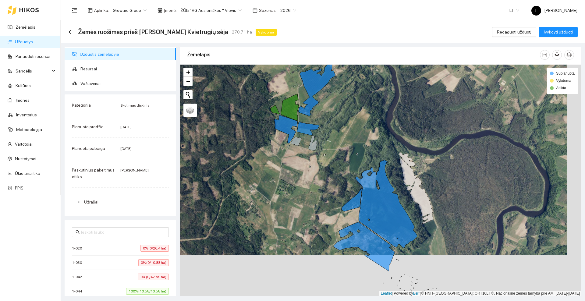
drag, startPoint x: 271, startPoint y: 83, endPoint x: 273, endPoint y: 118, distance: 34.4
click at [273, 118] on div at bounding box center [380, 180] width 401 height 231
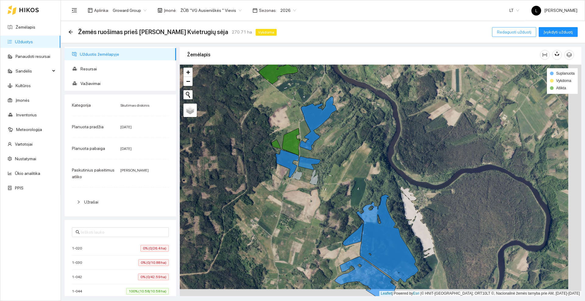
click at [506, 33] on span "Redaguoti užduotį" at bounding box center [514, 32] width 34 height 7
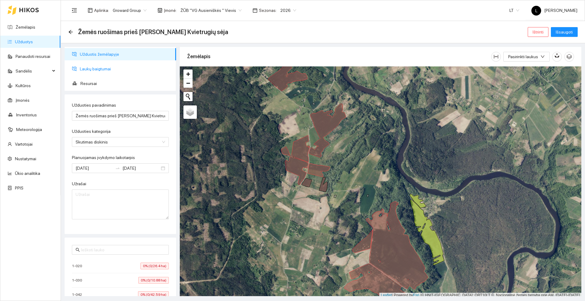
click at [105, 69] on span "Laukų baigtumai" at bounding box center [125, 69] width 91 height 12
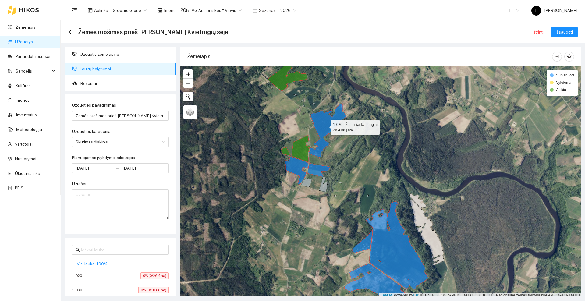
click at [325, 126] on icon at bounding box center [327, 131] width 37 height 54
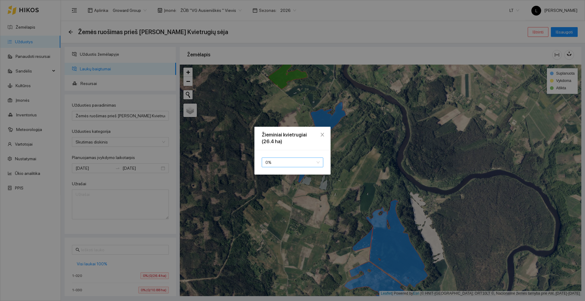
click at [288, 159] on span "0 %" at bounding box center [292, 162] width 54 height 9
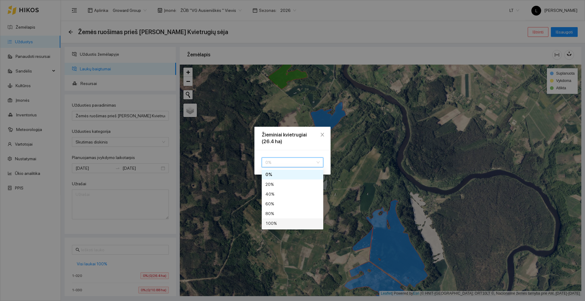
click at [274, 222] on div "100 %" at bounding box center [292, 223] width 54 height 7
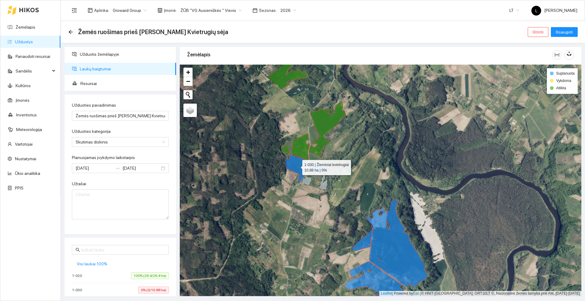
click at [296, 161] on icon at bounding box center [296, 169] width 23 height 28
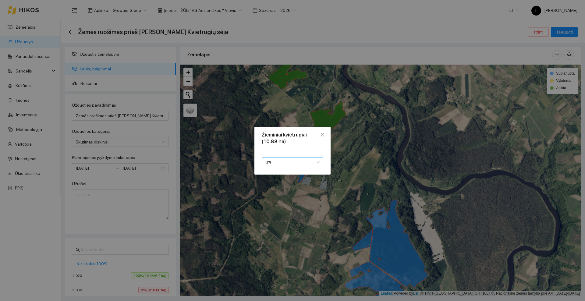
click at [290, 162] on span "0 %" at bounding box center [292, 162] width 54 height 9
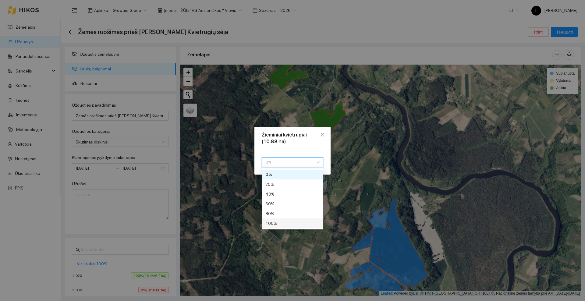
click at [275, 221] on div "100 %" at bounding box center [292, 223] width 54 height 7
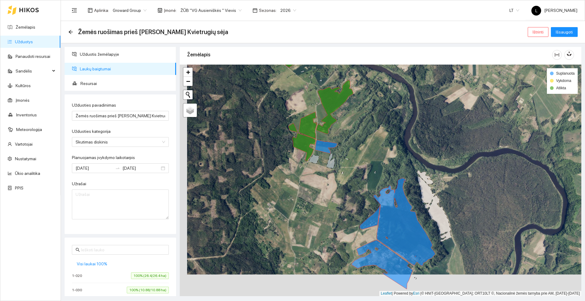
drag, startPoint x: 358, startPoint y: 147, endPoint x: 365, endPoint y: 126, distance: 21.7
click at [365, 126] on div at bounding box center [380, 180] width 401 height 231
click at [322, 148] on icon at bounding box center [326, 147] width 22 height 14
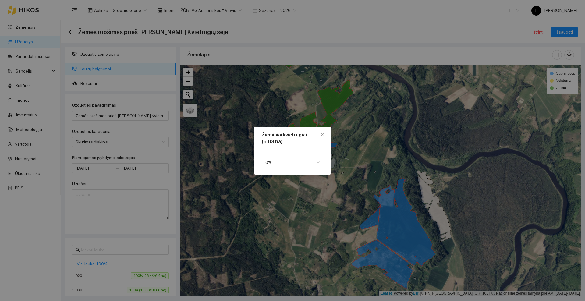
click at [286, 163] on span "0 %" at bounding box center [292, 162] width 54 height 9
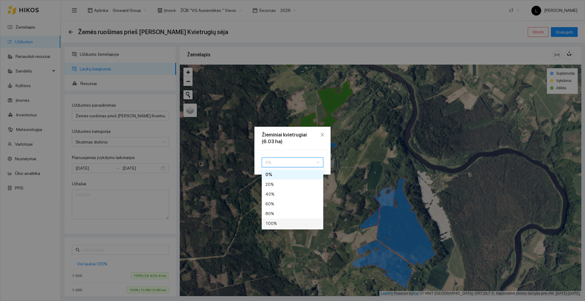
click at [273, 224] on div "100 %" at bounding box center [292, 223] width 54 height 7
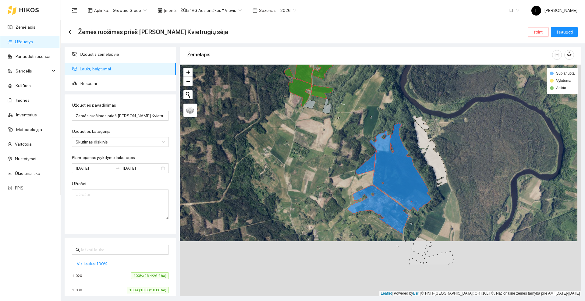
drag, startPoint x: 288, startPoint y: 214, endPoint x: 281, endPoint y: 127, distance: 87.1
click at [281, 127] on div at bounding box center [380, 180] width 401 height 231
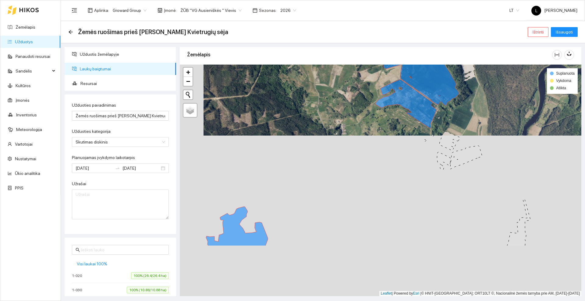
drag, startPoint x: 303, startPoint y: 149, endPoint x: 309, endPoint y: 135, distance: 15.0
click at [309, 135] on div at bounding box center [380, 180] width 401 height 231
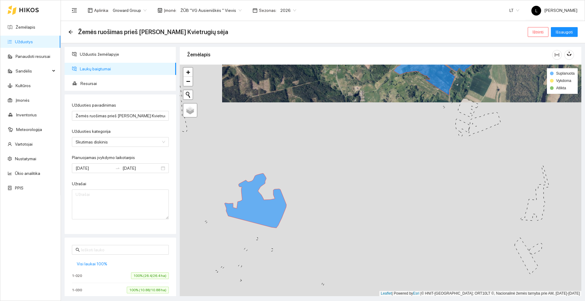
drag, startPoint x: 278, startPoint y: 206, endPoint x: 311, endPoint y: 156, distance: 60.1
click at [311, 156] on div at bounding box center [380, 180] width 401 height 231
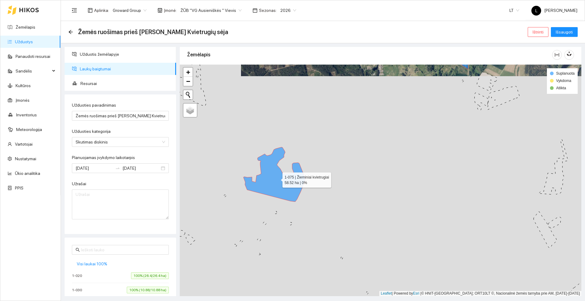
click at [277, 182] on icon at bounding box center [274, 174] width 62 height 55
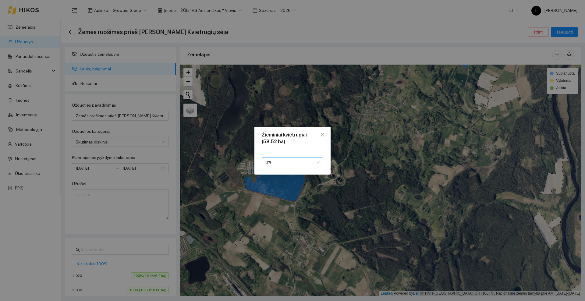
click at [279, 163] on span "0 %" at bounding box center [292, 162] width 54 height 9
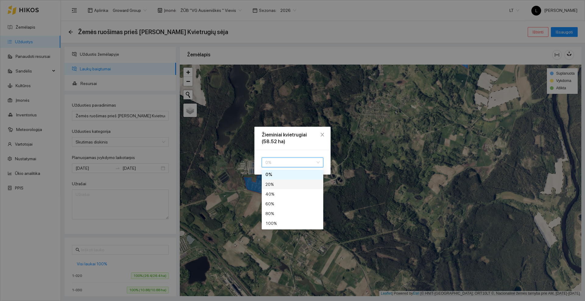
click at [277, 184] on div "20 %" at bounding box center [292, 184] width 54 height 7
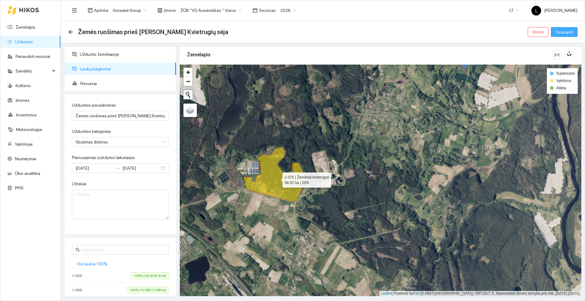
click at [554, 32] on button "Išsaugoti" at bounding box center [564, 32] width 27 height 10
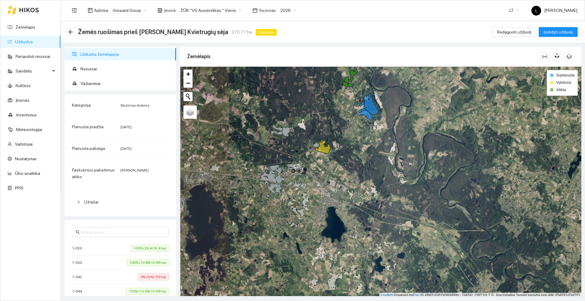
scroll to position [2, 0]
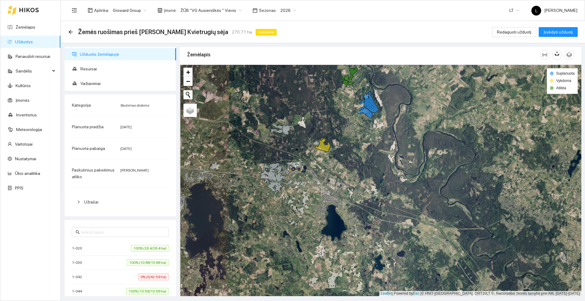
drag, startPoint x: 347, startPoint y: 132, endPoint x: 352, endPoint y: 152, distance: 20.8
click at [353, 152] on div at bounding box center [380, 180] width 401 height 231
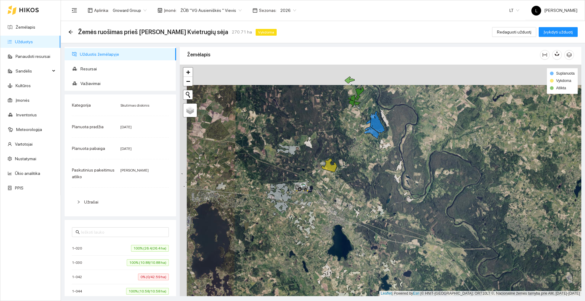
click at [27, 10] on icon at bounding box center [28, 10] width 19 height 4
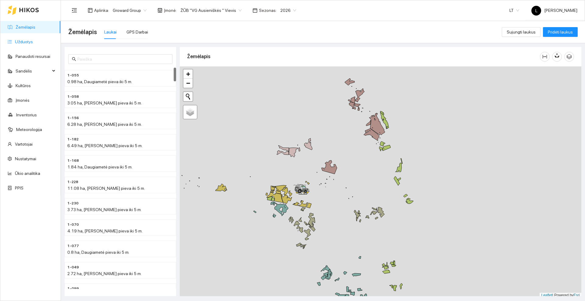
click at [32, 40] on link "Užduotys" at bounding box center [24, 41] width 18 height 5
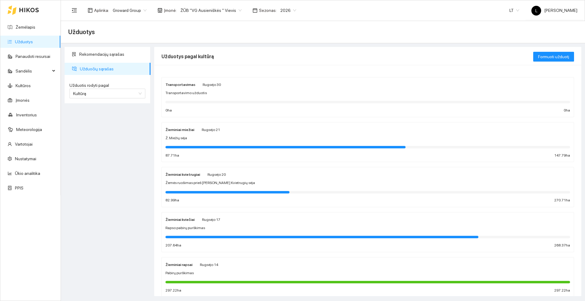
click at [22, 8] on icon at bounding box center [29, 10] width 20 height 5
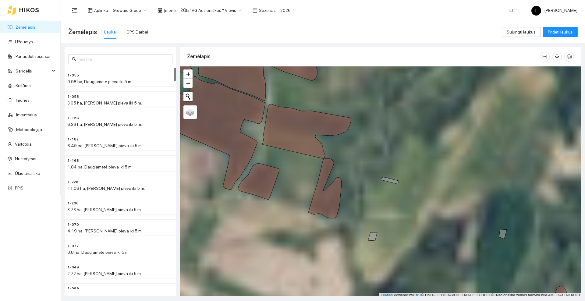
scroll to position [2, 0]
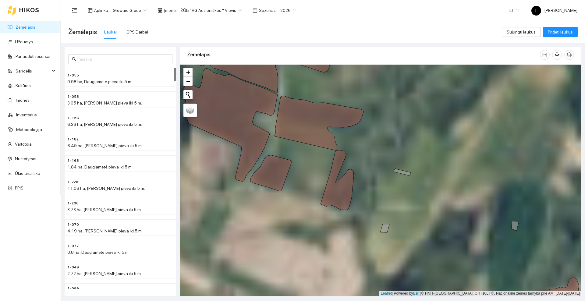
drag, startPoint x: 293, startPoint y: 170, endPoint x: 314, endPoint y: 160, distance: 23.4
click at [314, 160] on div at bounding box center [380, 180] width 401 height 231
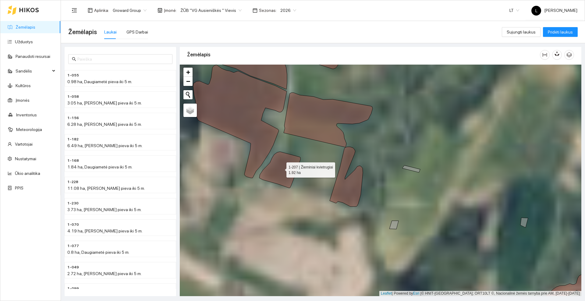
click at [281, 168] on icon at bounding box center [279, 170] width 41 height 36
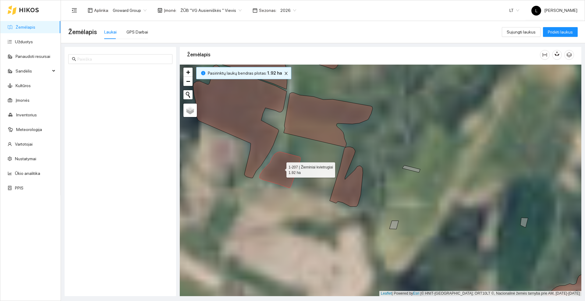
scroll to position [3288, 0]
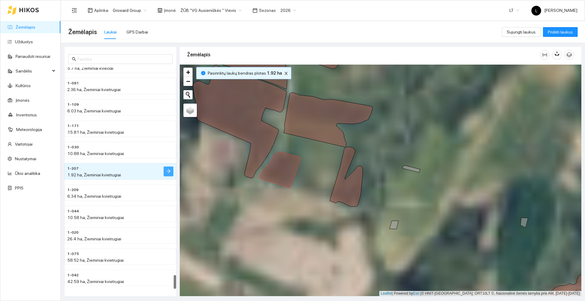
click at [169, 169] on icon "arrow-right" at bounding box center [168, 171] width 5 height 5
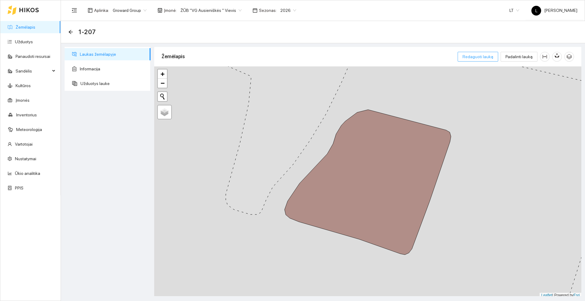
click at [479, 55] on span "Redaguoti lauką" at bounding box center [477, 56] width 31 height 7
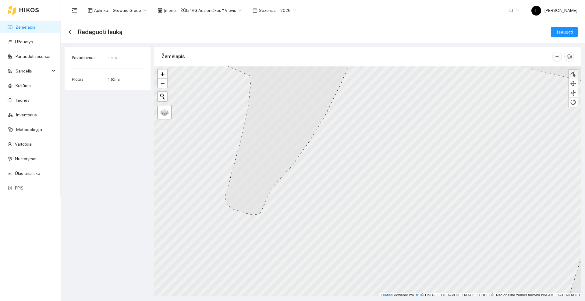
click at [576, 73] on link at bounding box center [572, 74] width 9 height 9
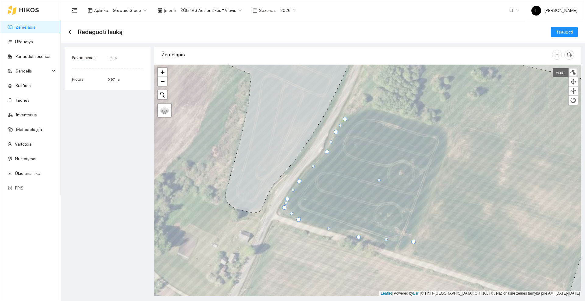
drag, startPoint x: 286, startPoint y: 214, endPoint x: 287, endPoint y: 197, distance: 16.2
drag, startPoint x: 286, startPoint y: 206, endPoint x: 335, endPoint y: 130, distance: 90.7
drag, startPoint x: 299, startPoint y: 219, endPoint x: 343, endPoint y: 191, distance: 51.9
click at [343, 191] on div at bounding box center [342, 192] width 4 height 4
drag, startPoint x: 379, startPoint y: 180, endPoint x: 390, endPoint y: 174, distance: 12.8
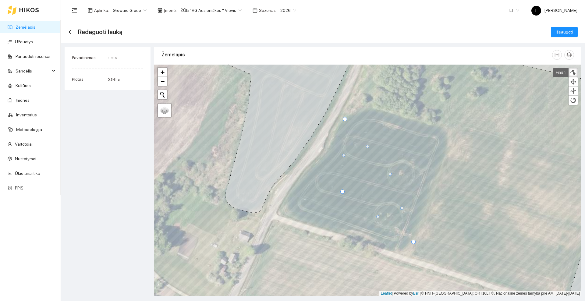
click at [390, 174] on div at bounding box center [390, 174] width 3 height 3
drag, startPoint x: 413, startPoint y: 242, endPoint x: 380, endPoint y: 197, distance: 55.4
click at [380, 197] on div at bounding box center [381, 197] width 4 height 4
drag, startPoint x: 345, startPoint y: 120, endPoint x: 368, endPoint y: 166, distance: 52.3
click at [368, 166] on div at bounding box center [369, 166] width 4 height 4
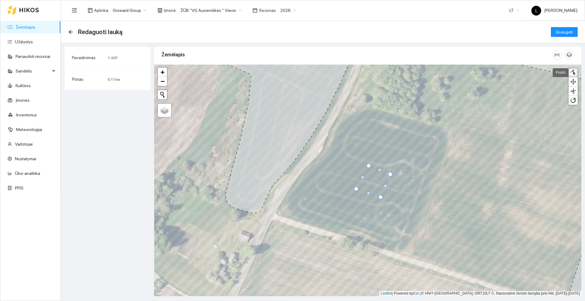
drag, startPoint x: 342, startPoint y: 191, endPoint x: 356, endPoint y: 189, distance: 14.0
click at [356, 189] on div at bounding box center [356, 189] width 4 height 4
click at [564, 31] on span "Išsaugoti" at bounding box center [564, 32] width 17 height 7
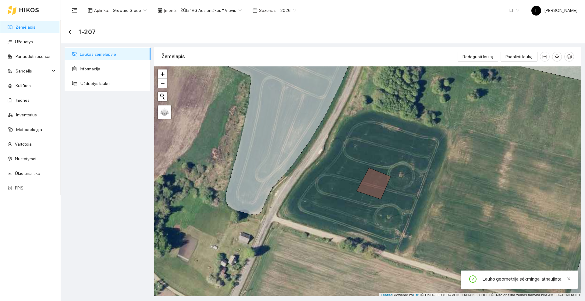
scroll to position [2, 0]
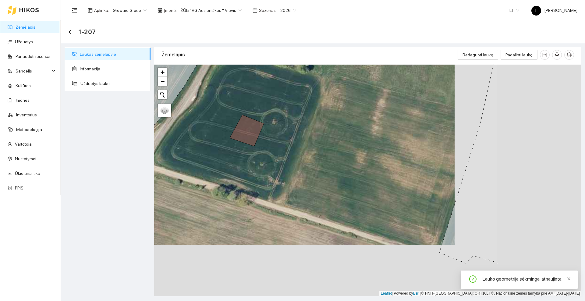
drag, startPoint x: 425, startPoint y: 175, endPoint x: 299, endPoint y: 124, distance: 136.4
click at [299, 124] on div at bounding box center [367, 180] width 427 height 231
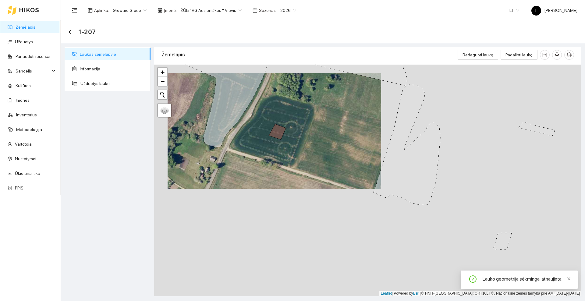
drag, startPoint x: 377, startPoint y: 163, endPoint x: 339, endPoint y: 160, distance: 38.2
click at [339, 161] on div at bounding box center [367, 180] width 427 height 231
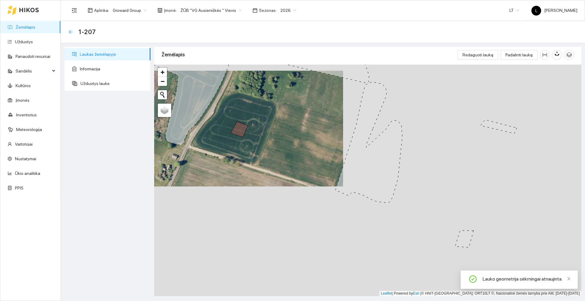
click at [70, 30] on icon "arrow-left" at bounding box center [70, 32] width 5 height 5
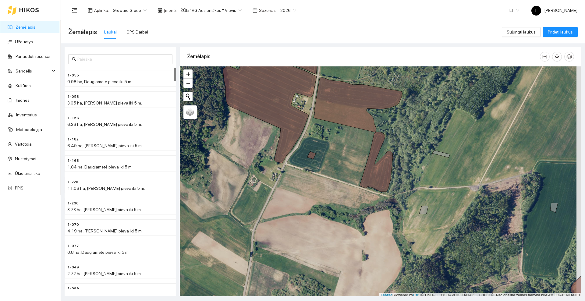
scroll to position [2, 0]
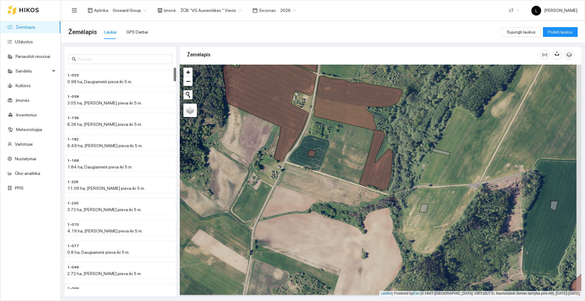
drag, startPoint x: 337, startPoint y: 178, endPoint x: 310, endPoint y: 175, distance: 26.9
click at [310, 175] on div at bounding box center [380, 180] width 401 height 231
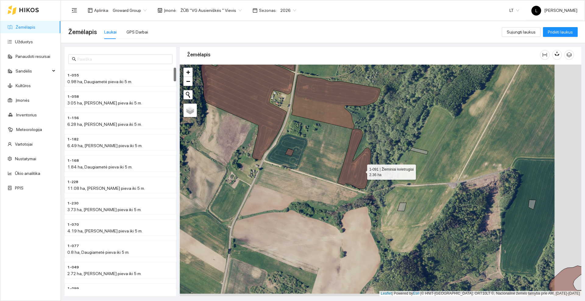
click at [362, 171] on icon at bounding box center [353, 159] width 33 height 60
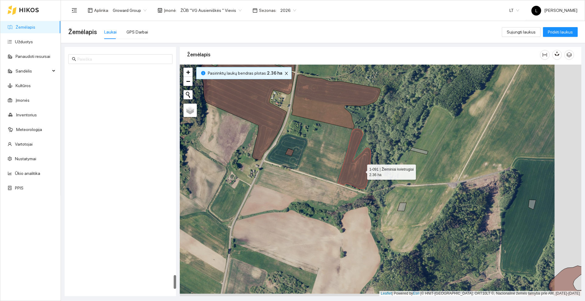
scroll to position [3288, 0]
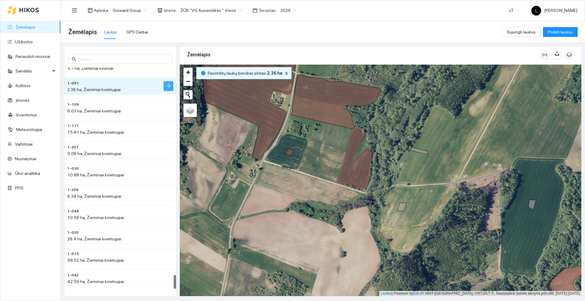
click at [172, 85] on button "button" at bounding box center [169, 86] width 10 height 10
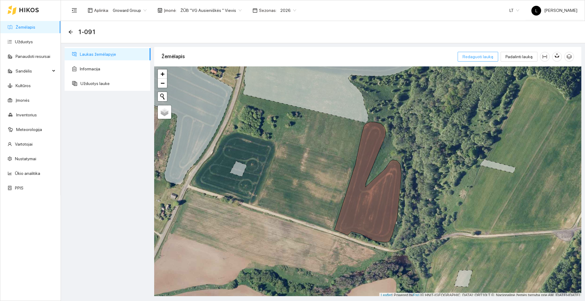
click at [487, 56] on span "Redaguoti lauką" at bounding box center [477, 56] width 31 height 7
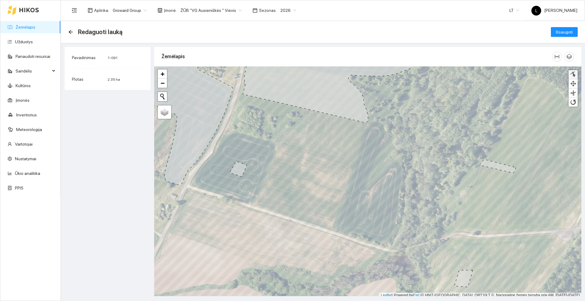
click at [572, 73] on div at bounding box center [573, 75] width 6 height 6
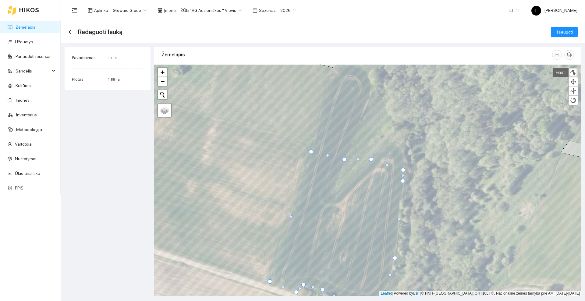
drag, startPoint x: 401, startPoint y: 153, endPoint x: 402, endPoint y: 169, distance: 16.2
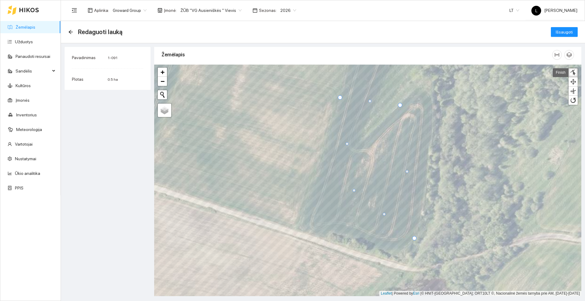
drag, startPoint x: 377, startPoint y: 168, endPoint x: 354, endPoint y: 190, distance: 32.3
click at [354, 190] on div at bounding box center [353, 190] width 3 height 3
drag, startPoint x: 414, startPoint y: 238, endPoint x: 381, endPoint y: 196, distance: 53.8
click at [381, 196] on div at bounding box center [382, 197] width 4 height 4
drag, startPoint x: 339, startPoint y: 98, endPoint x: 358, endPoint y: 164, distance: 68.7
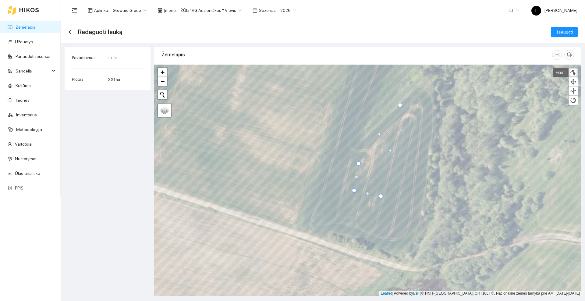
click at [358, 164] on div at bounding box center [358, 163] width 4 height 4
drag, startPoint x: 400, startPoint y: 104, endPoint x: 385, endPoint y: 165, distance: 62.8
click at [385, 165] on div at bounding box center [385, 166] width 4 height 4
click at [563, 30] on span "Išsaugoti" at bounding box center [564, 32] width 17 height 7
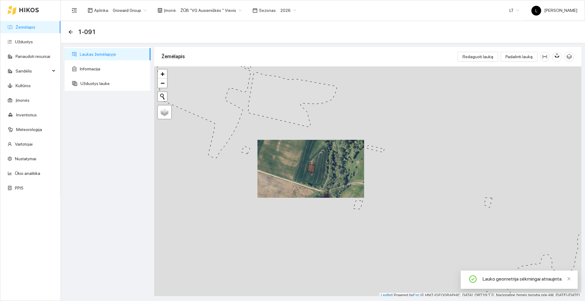
scroll to position [2, 0]
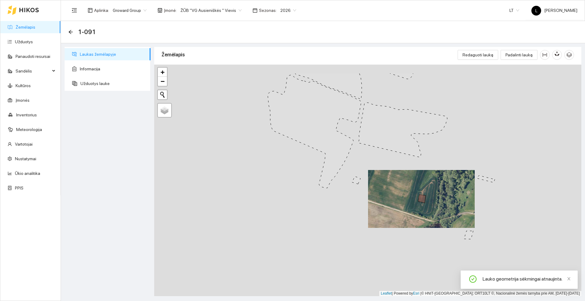
drag, startPoint x: 254, startPoint y: 179, endPoint x: 364, endPoint y: 211, distance: 115.1
click at [364, 211] on div at bounding box center [367, 180] width 427 height 231
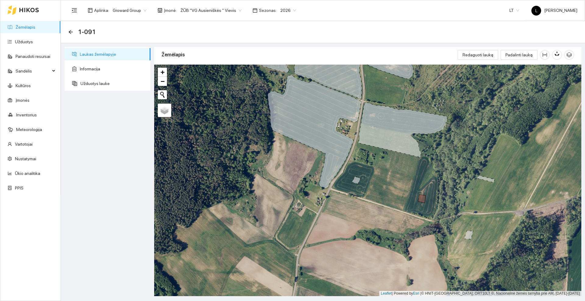
click at [36, 11] on icon at bounding box center [29, 10] width 20 height 5
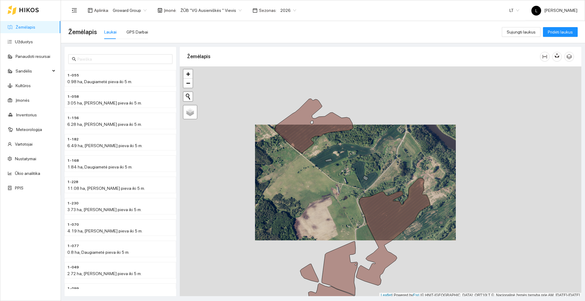
scroll to position [2, 0]
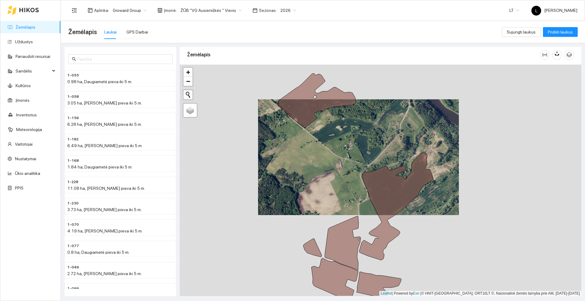
drag, startPoint x: 334, startPoint y: 227, endPoint x: 335, endPoint y: 170, distance: 57.0
click at [335, 170] on div at bounding box center [380, 180] width 401 height 231
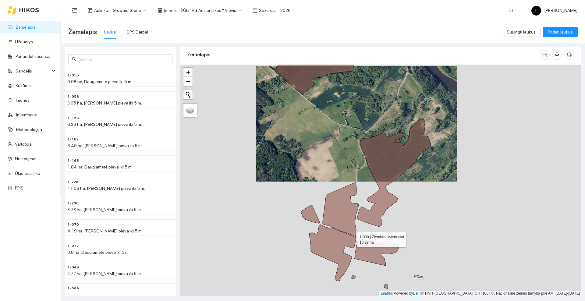
drag, startPoint x: 349, startPoint y: 230, endPoint x: 329, endPoint y: 198, distance: 37.8
click at [329, 224] on icon at bounding box center [332, 252] width 47 height 57
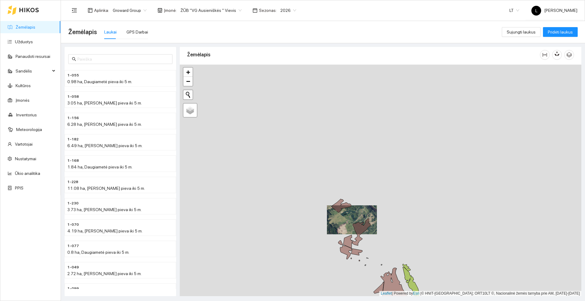
drag, startPoint x: 398, startPoint y: 256, endPoint x: 346, endPoint y: 124, distance: 141.9
click at [346, 125] on div at bounding box center [380, 180] width 401 height 231
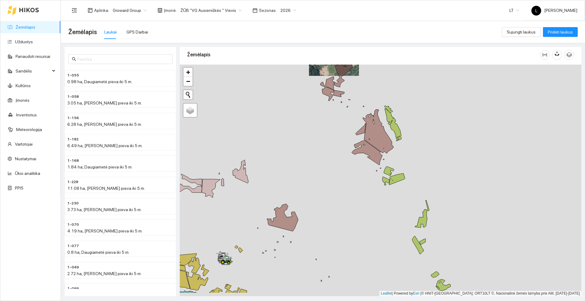
drag, startPoint x: 318, startPoint y: 189, endPoint x: 323, endPoint y: 186, distance: 5.2
click at [323, 186] on div at bounding box center [380, 180] width 401 height 231
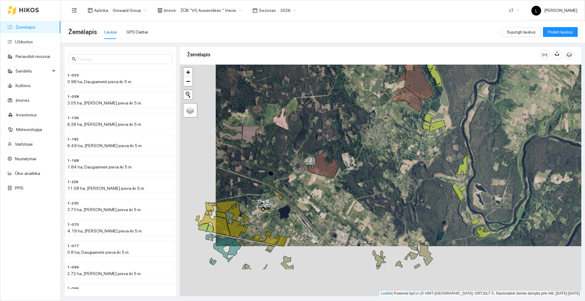
drag, startPoint x: 312, startPoint y: 174, endPoint x: 353, endPoint y: 174, distance: 40.8
click at [353, 174] on div at bounding box center [380, 180] width 401 height 231
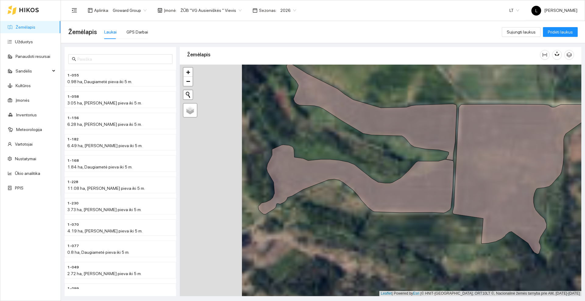
drag, startPoint x: 234, startPoint y: 112, endPoint x: 263, endPoint y: 134, distance: 36.0
click at [263, 134] on div at bounding box center [380, 180] width 401 height 231
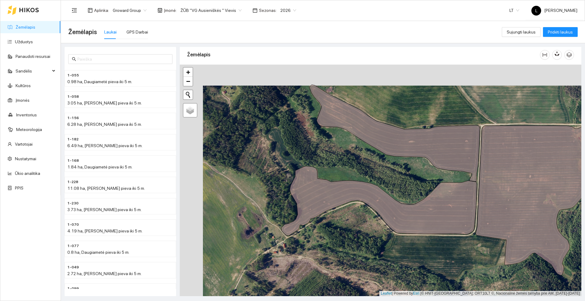
click at [287, 152] on div at bounding box center [380, 180] width 401 height 231
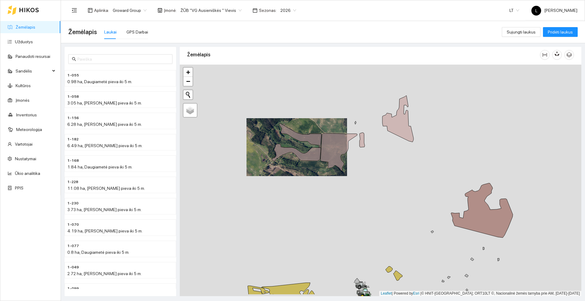
drag, startPoint x: 367, startPoint y: 229, endPoint x: 343, endPoint y: 202, distance: 36.2
click at [343, 202] on div at bounding box center [380, 180] width 401 height 231
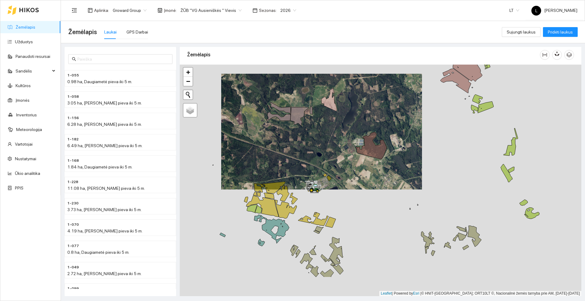
drag, startPoint x: 330, startPoint y: 202, endPoint x: 300, endPoint y: 160, distance: 51.8
click at [300, 160] on div at bounding box center [380, 180] width 401 height 231
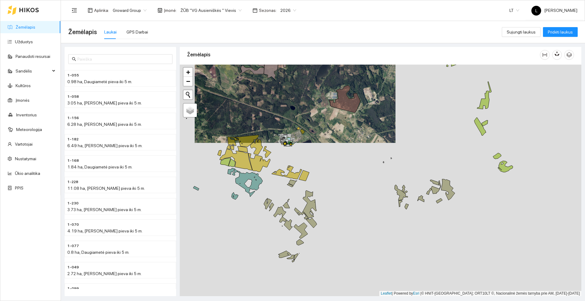
drag, startPoint x: 327, startPoint y: 175, endPoint x: 322, endPoint y: 168, distance: 8.4
click at [322, 168] on div at bounding box center [380, 180] width 401 height 231
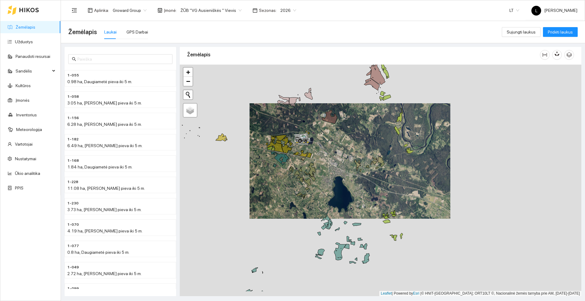
drag, startPoint x: 342, startPoint y: 213, endPoint x: 334, endPoint y: 184, distance: 30.5
click at [334, 184] on div at bounding box center [380, 180] width 401 height 231
